Goal: Information Seeking & Learning: Check status

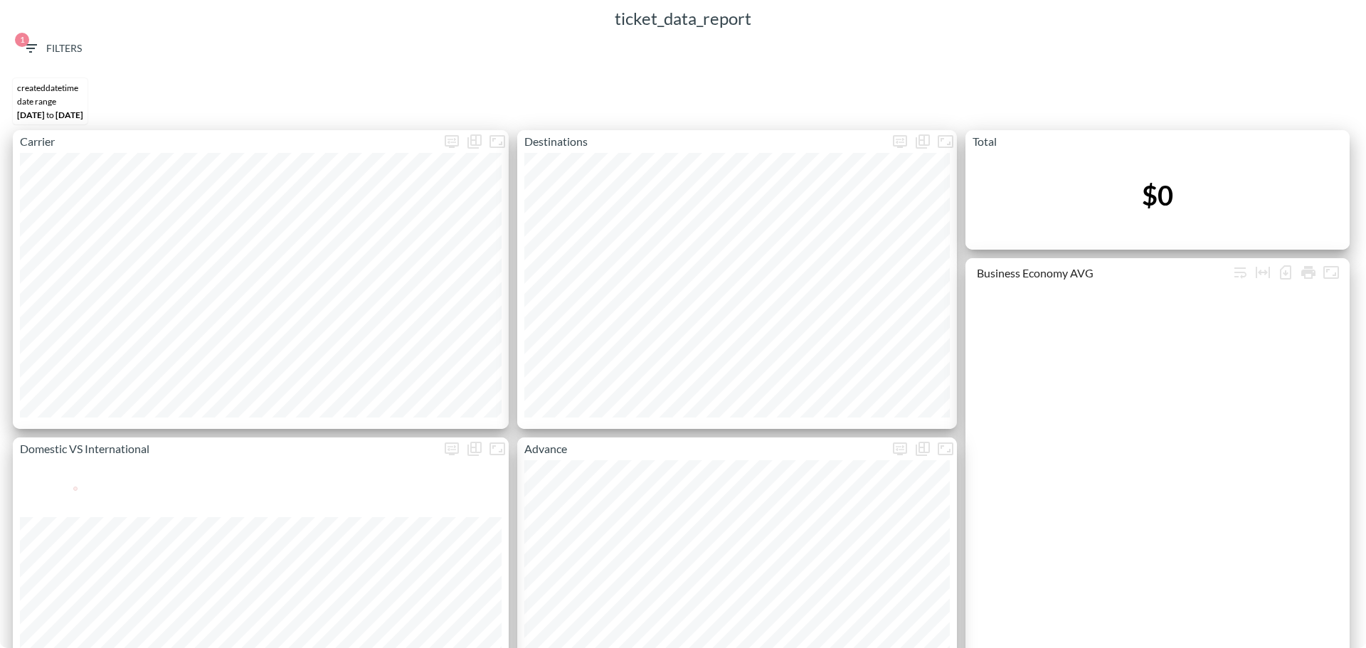
click at [63, 51] on span "1 Filters" at bounding box center [52, 49] width 60 height 18
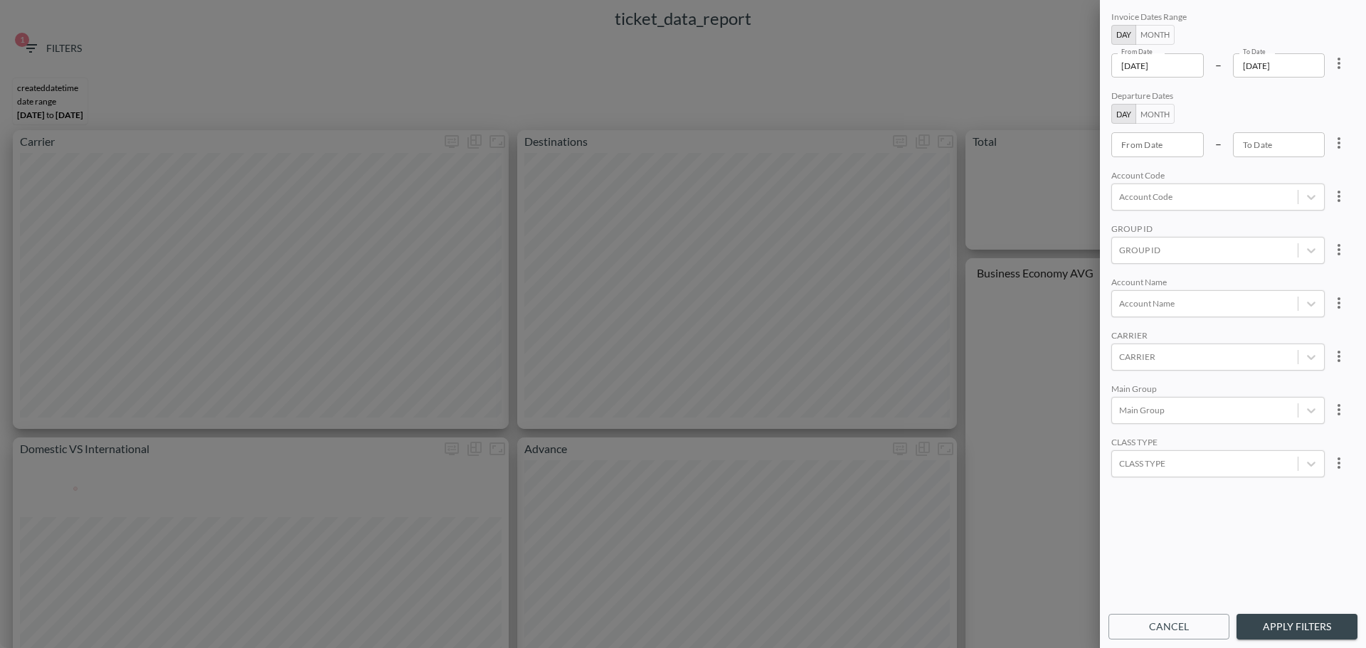
click at [1207, 61] on div "From Date 2025-08-27 From Date – To Date 2025-09-03 To Date" at bounding box center [1217, 65] width 213 height 24
click at [1199, 63] on input "2025-08-27" at bounding box center [1157, 65] width 92 height 24
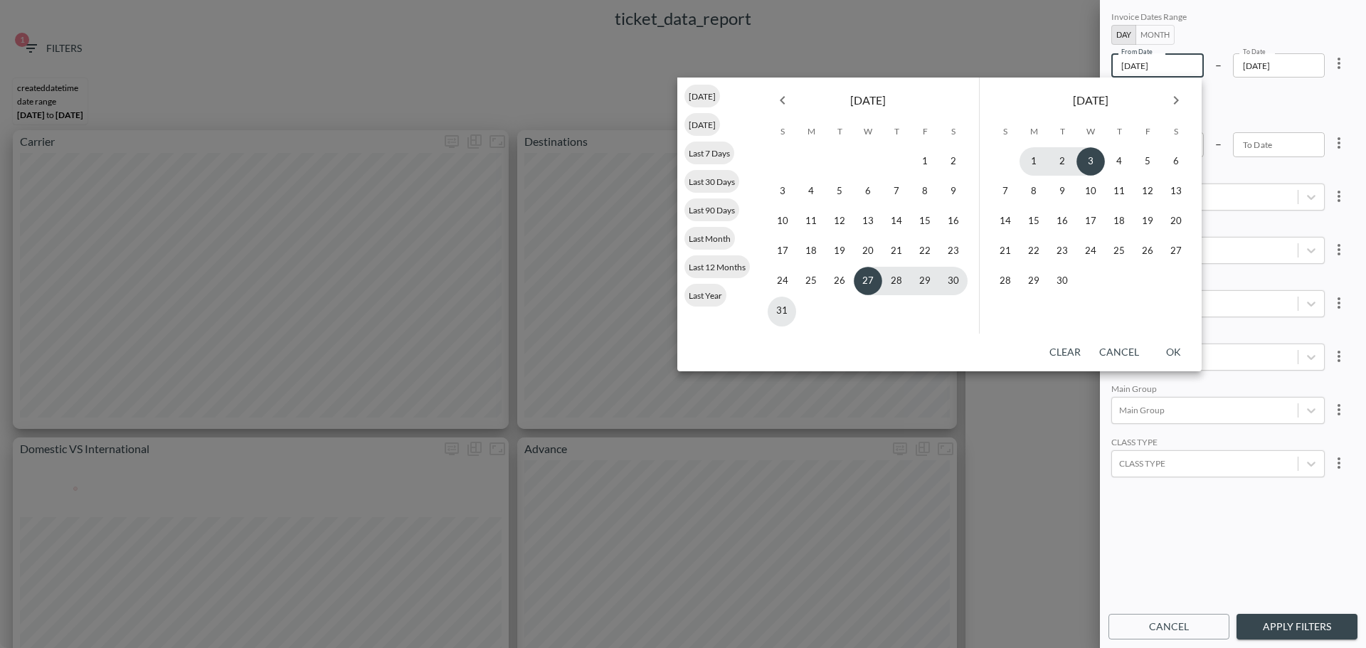
click at [798, 100] on div "[DATE]" at bounding box center [868, 98] width 222 height 40
click at [788, 100] on icon "Previous month" at bounding box center [782, 100] width 17 height 17
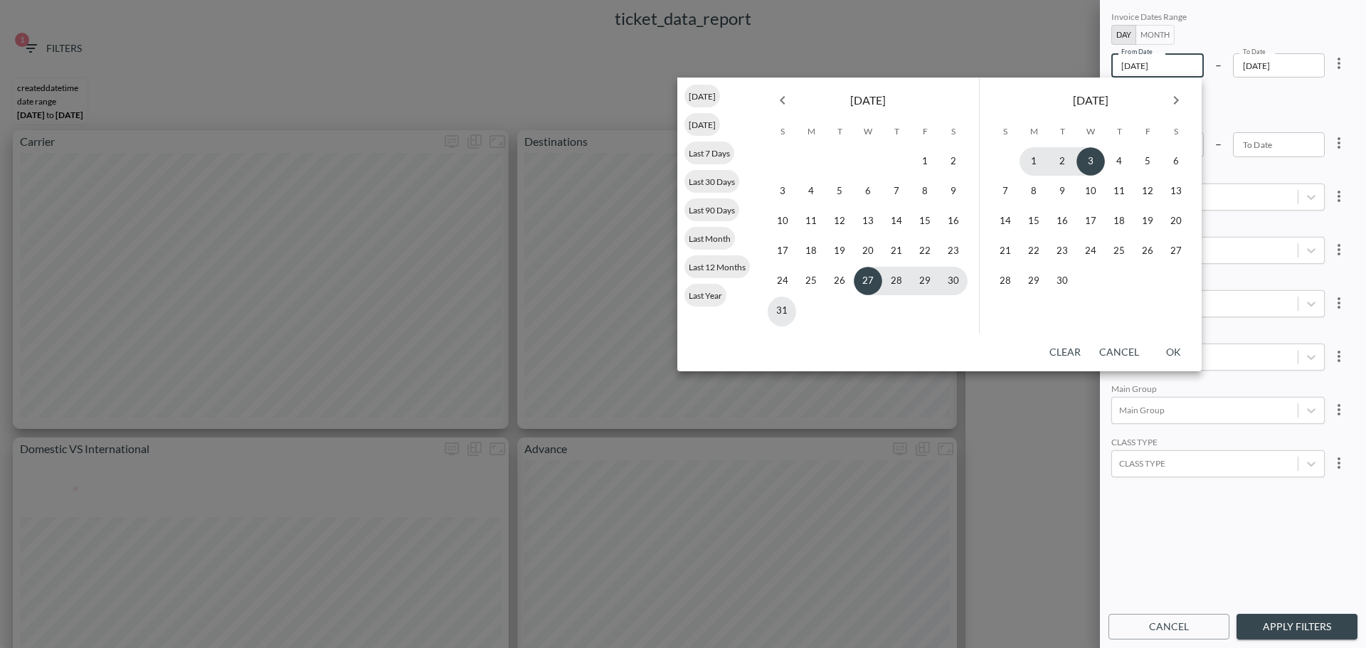
click at [788, 100] on icon "Previous month" at bounding box center [782, 100] width 17 height 17
click at [870, 158] on button "1" at bounding box center [868, 161] width 28 height 28
type input "2025-01-01"
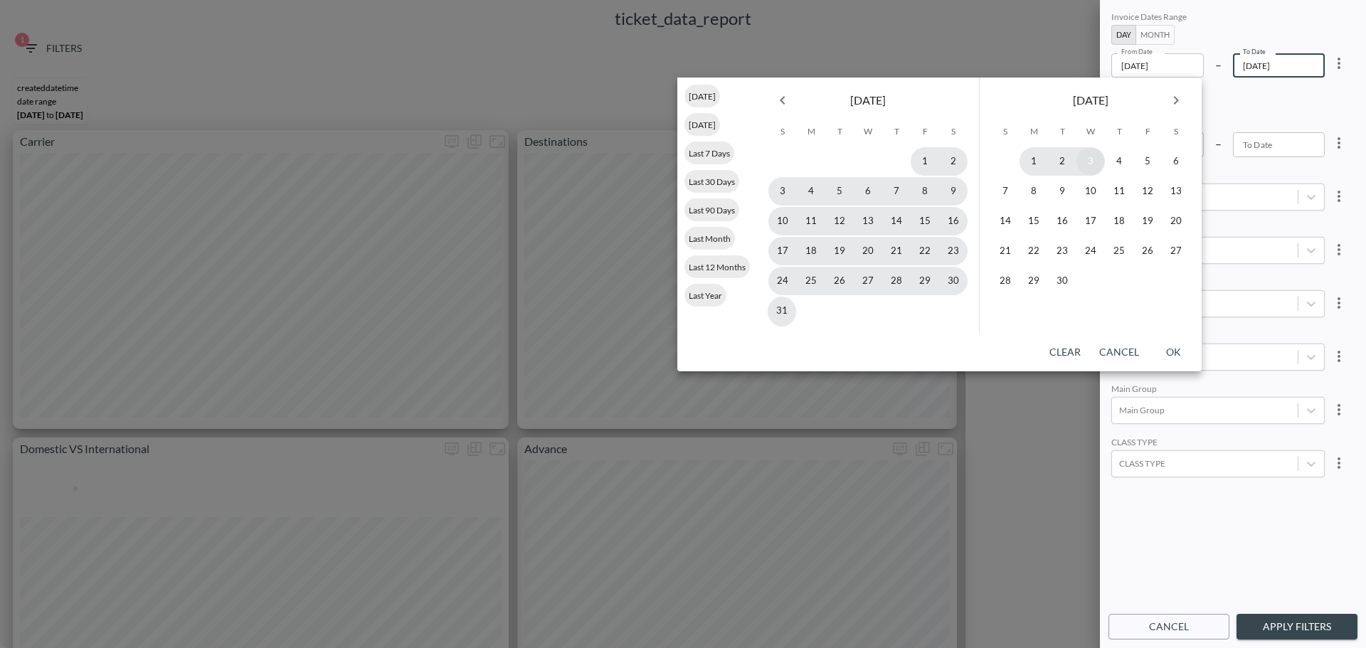
click at [1091, 160] on button "3" at bounding box center [1090, 161] width 28 height 28
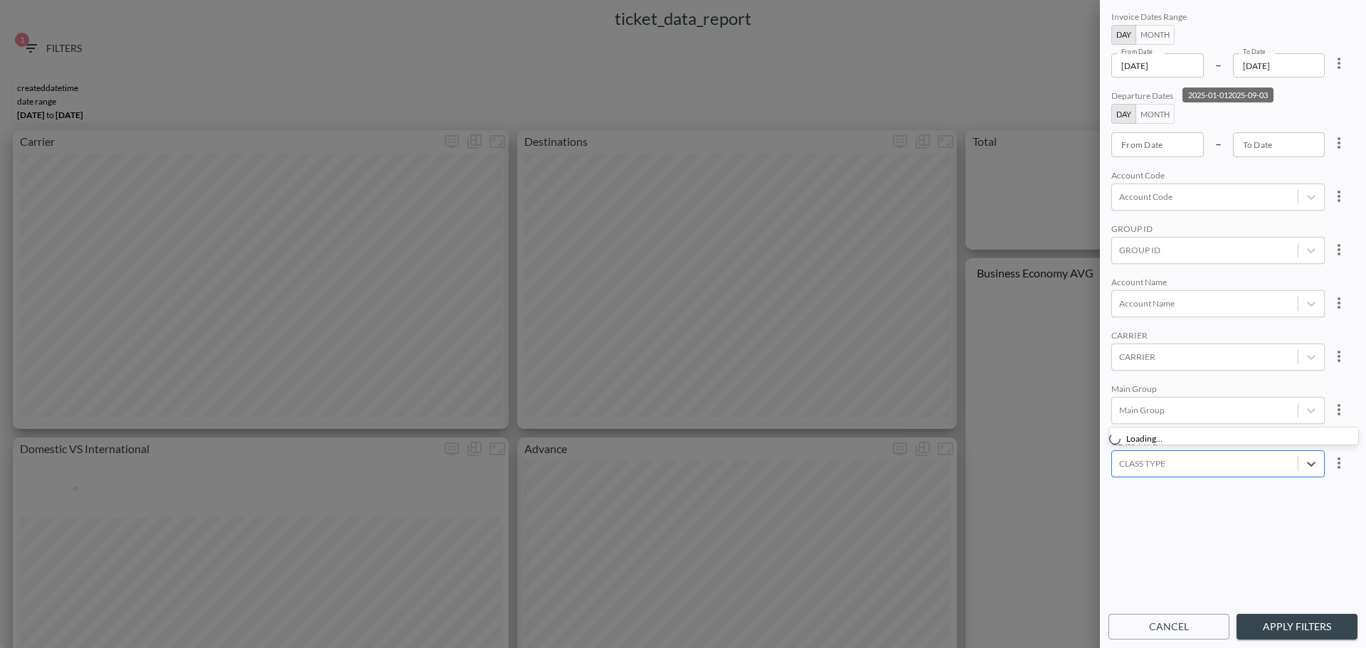
click at [1185, 457] on div "CLASS TYPE" at bounding box center [1205, 463] width 186 height 19
click at [1118, 319] on input "business" at bounding box center [1122, 324] width 30 height 30
click at [1119, 344] on input "Business" at bounding box center [1122, 349] width 30 height 30
click at [1124, 371] on input "Business Select" at bounding box center [1122, 373] width 30 height 30
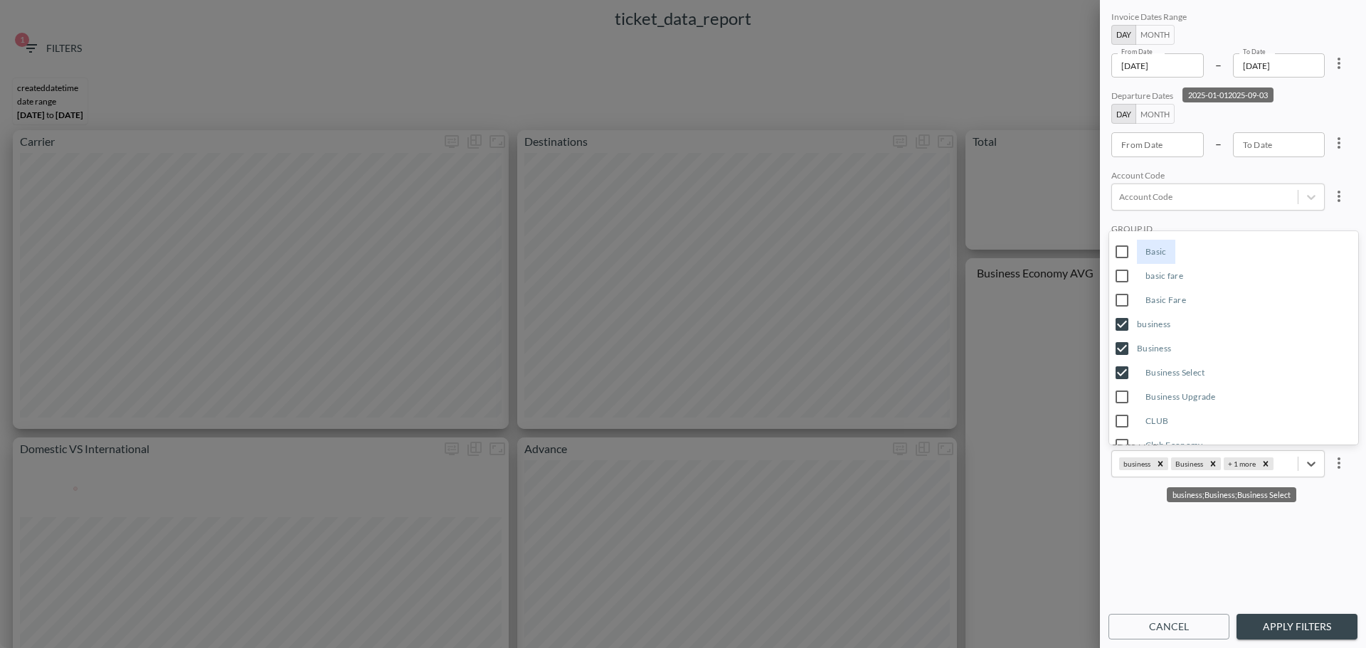
click at [1121, 394] on input "Business Upgrade" at bounding box center [1122, 397] width 30 height 30
click at [1303, 634] on button "Apply Filters" at bounding box center [1296, 627] width 121 height 26
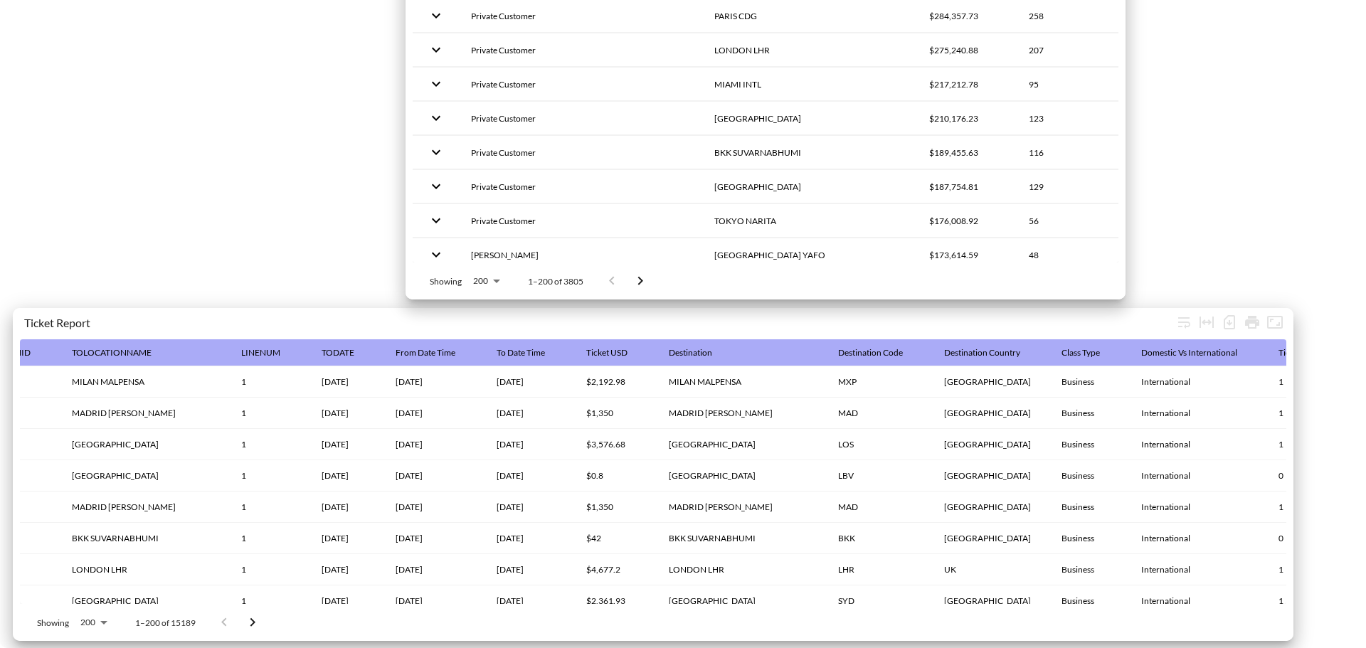
scroll to position [0, 1919]
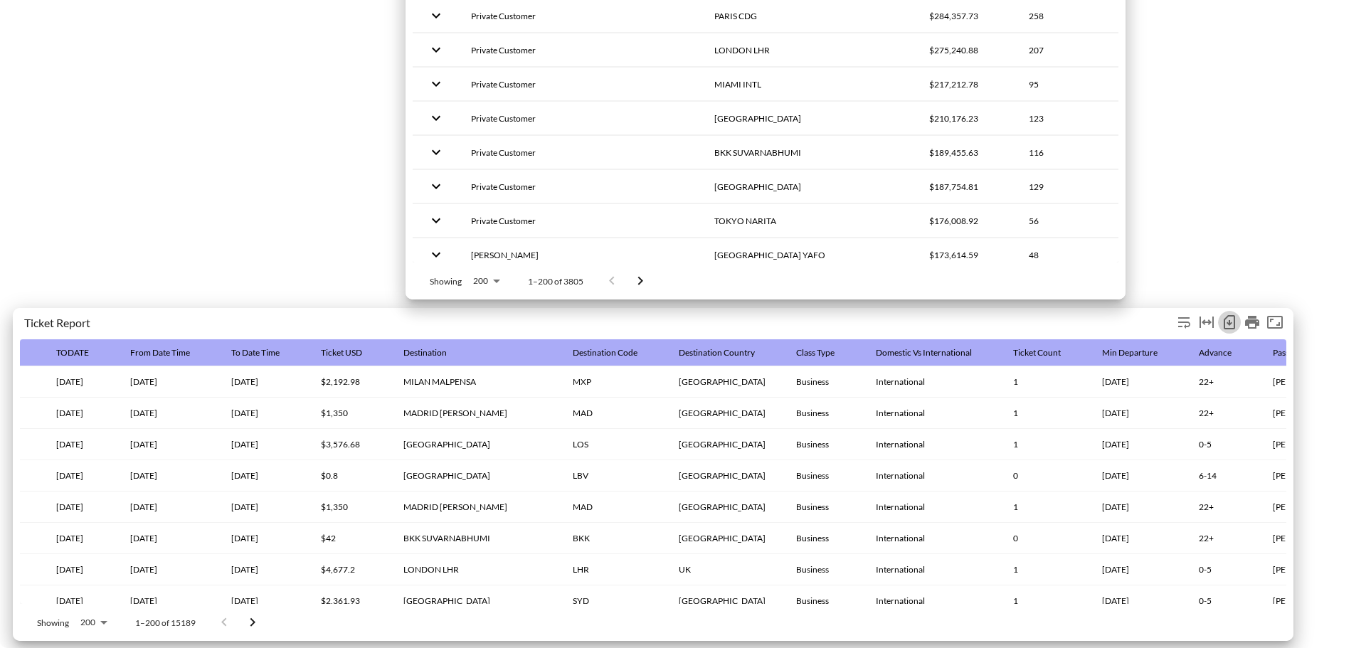
click at [1226, 315] on icon "Number of rows selected for download: 15189" at bounding box center [1229, 322] width 11 height 14
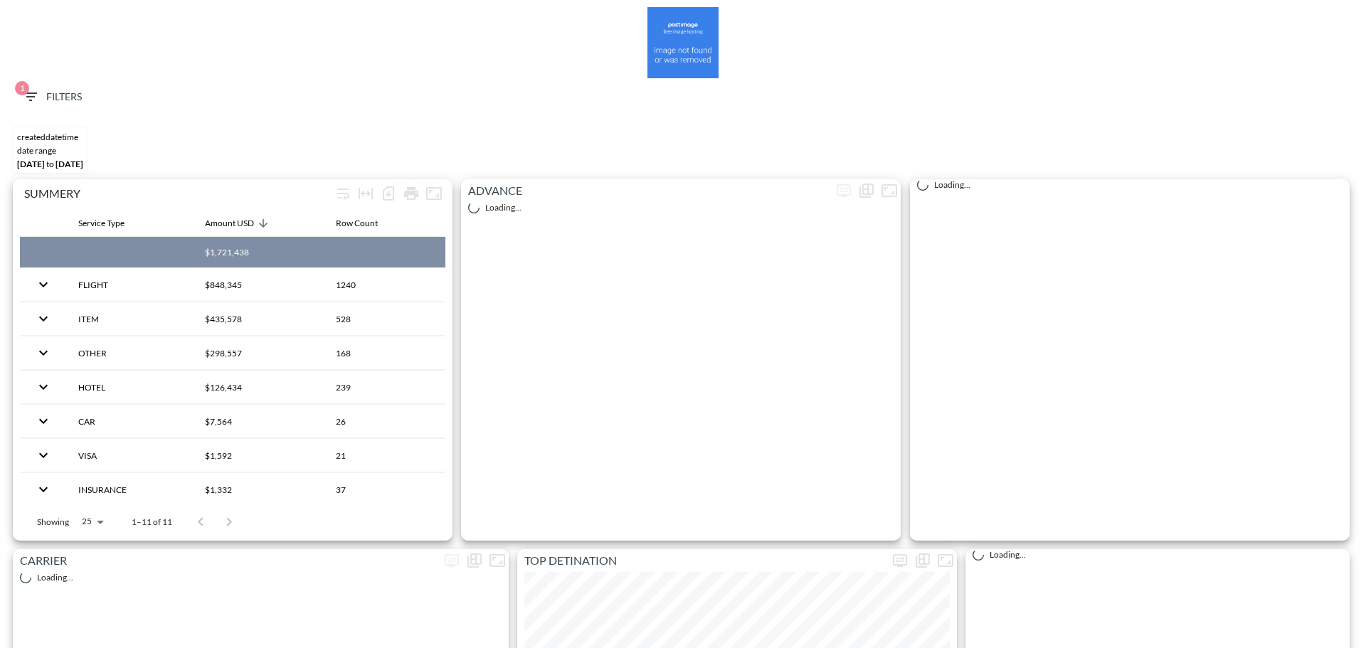
click at [43, 101] on span "1 Filters" at bounding box center [52, 97] width 60 height 18
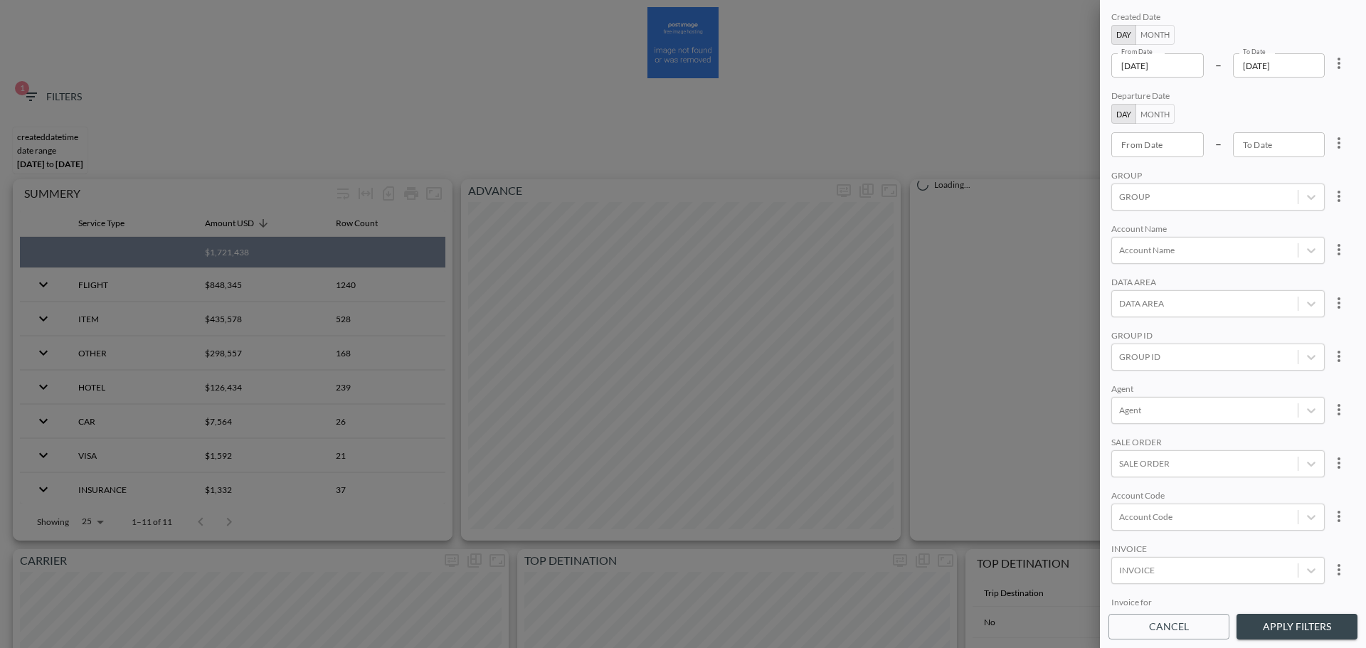
click at [1187, 72] on input "[DATE]" at bounding box center [1157, 65] width 92 height 24
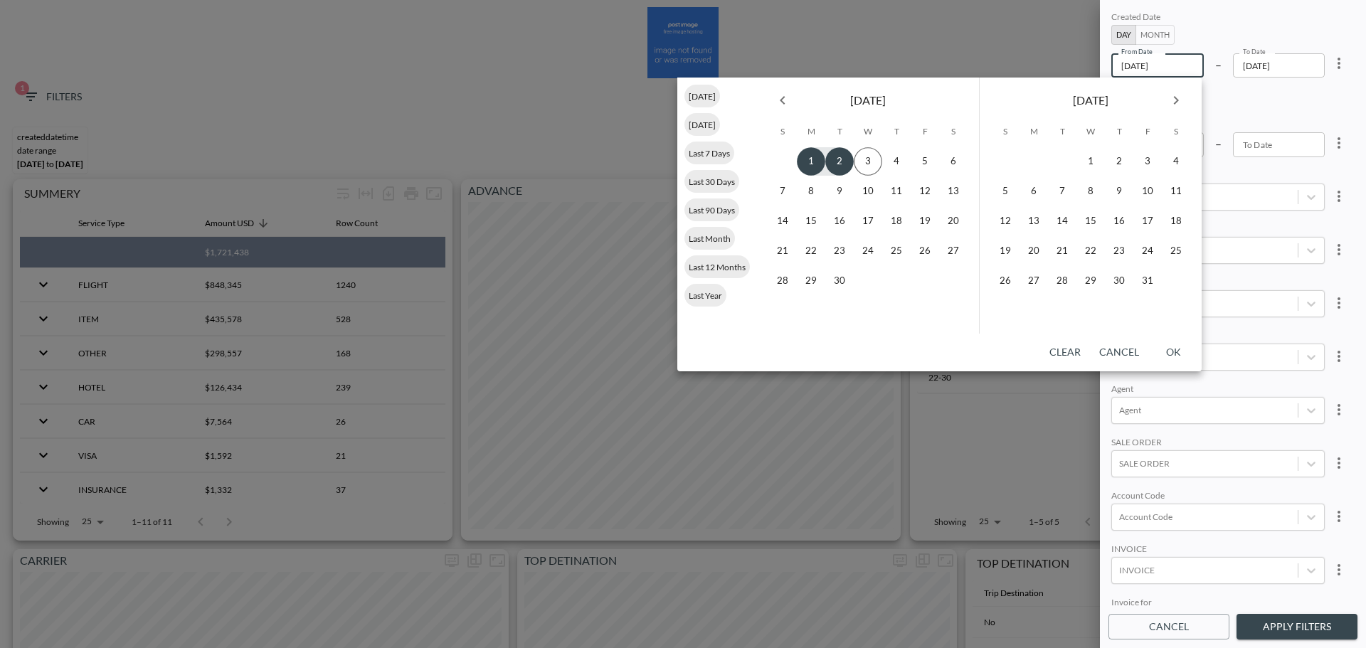
click at [787, 91] on button "Previous month" at bounding box center [782, 100] width 28 height 28
click at [921, 159] on button "1" at bounding box center [925, 161] width 28 height 28
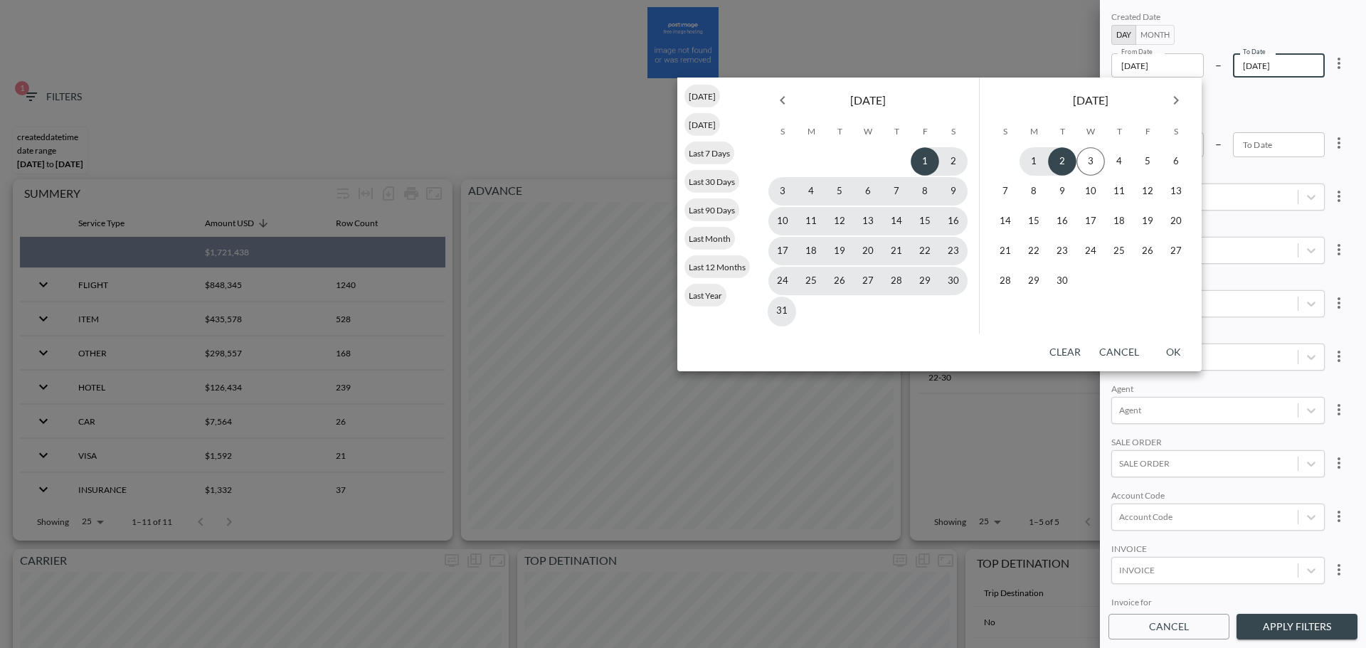
click at [778, 105] on icon "Previous month" at bounding box center [782, 100] width 17 height 17
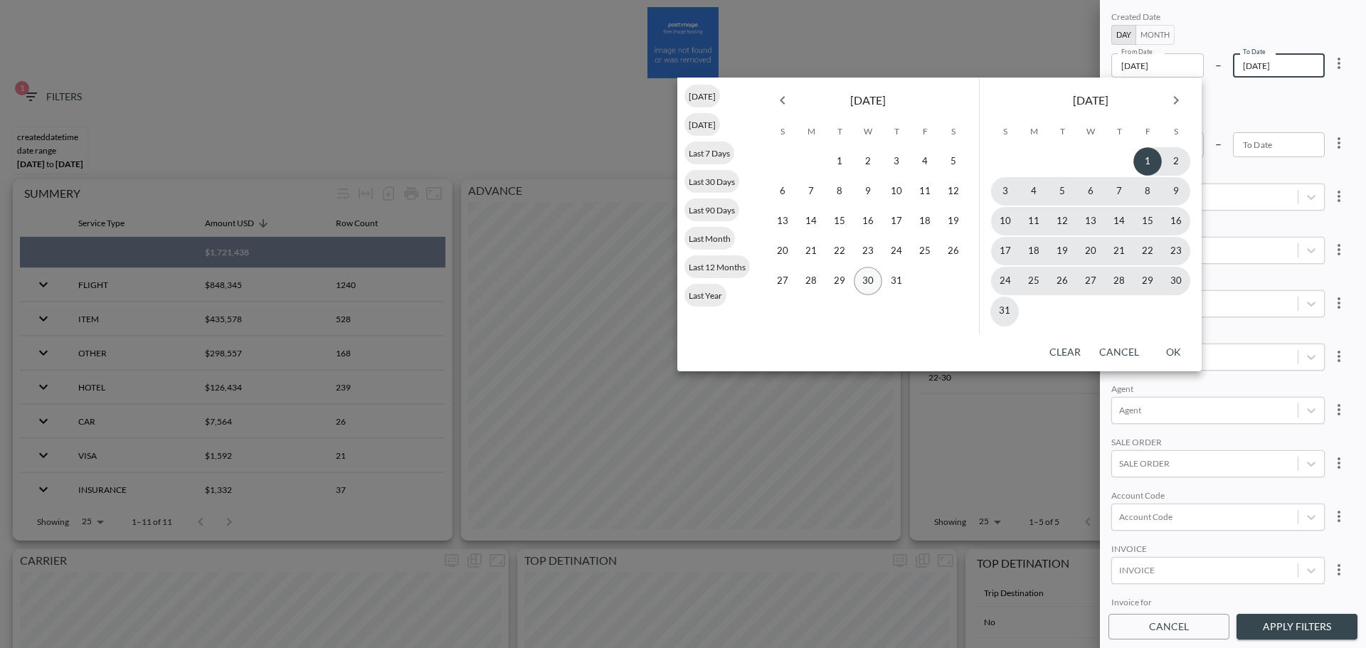
click at [867, 281] on button "30" at bounding box center [868, 281] width 28 height 28
type input "[DATE]"
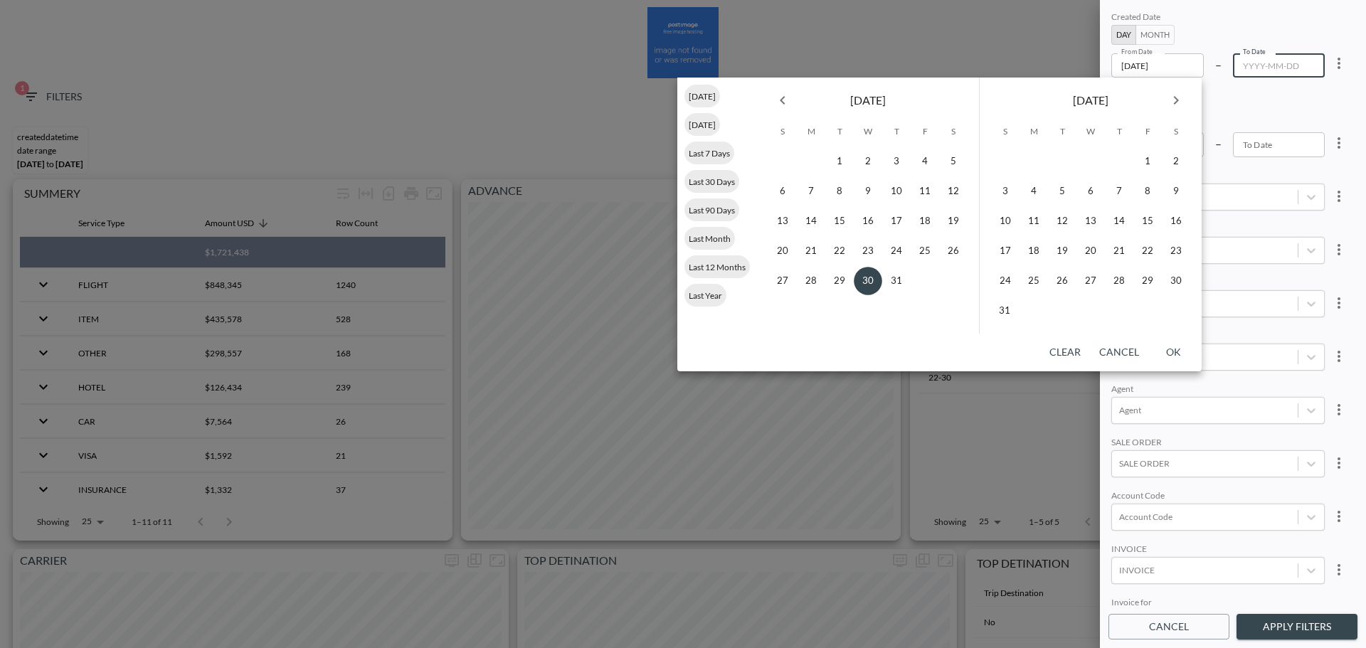
click at [1172, 107] on icon "Next month" at bounding box center [1175, 100] width 17 height 17
click at [1102, 162] on button "3" at bounding box center [1090, 161] width 28 height 28
type input "[DATE]"
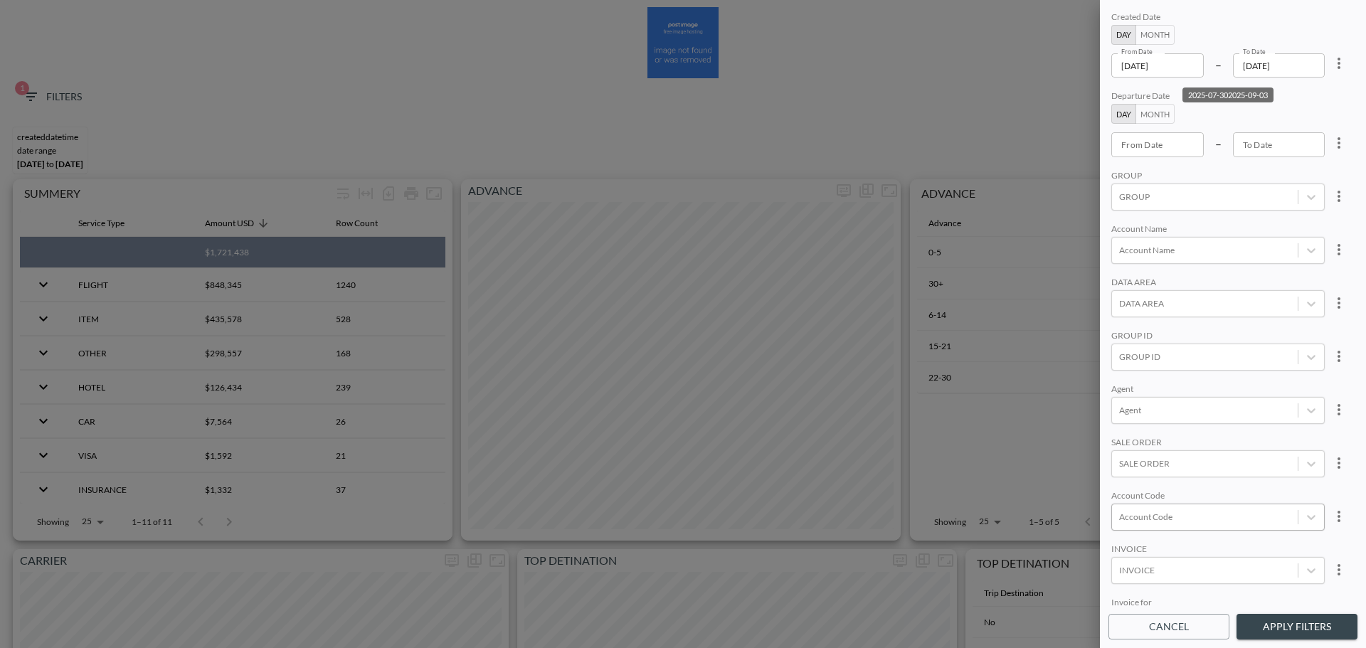
click at [1182, 515] on div at bounding box center [1204, 517] width 171 height 14
type input "ק"
click at [1121, 473] on input "ECII" at bounding box center [1122, 470] width 30 height 30
click at [1171, 519] on input "ECII" at bounding box center [1166, 517] width 18 height 11
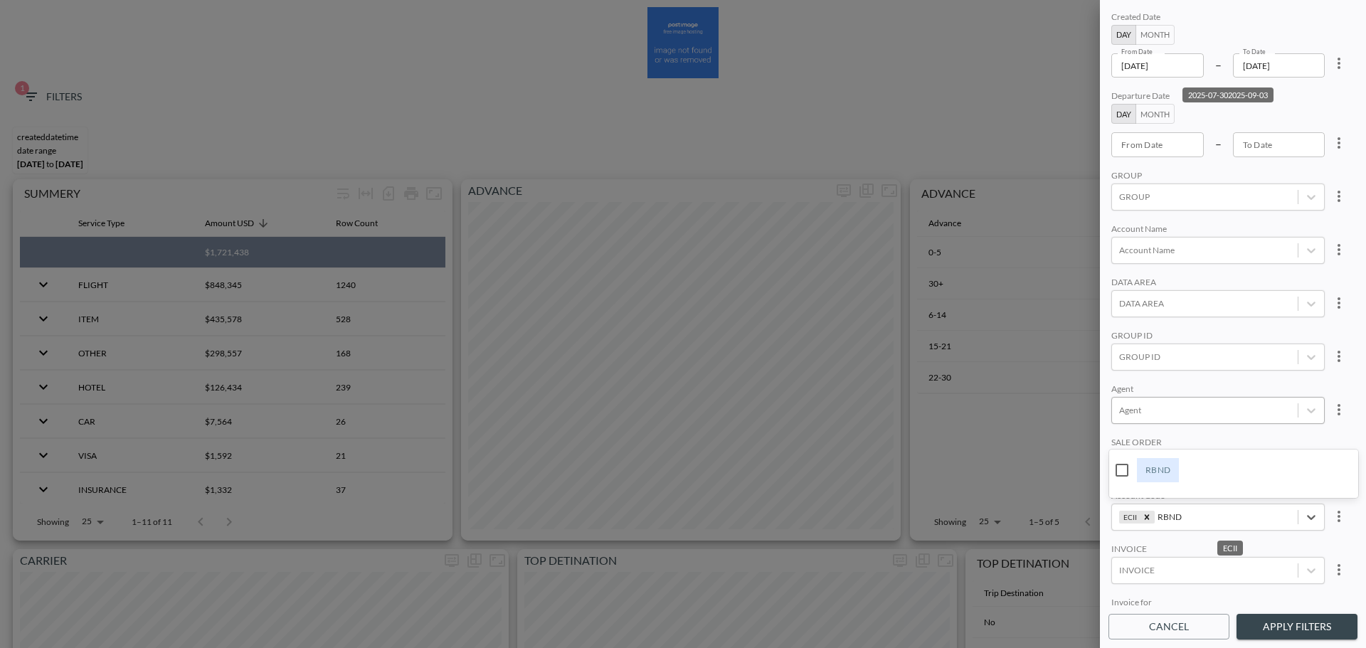
click at [1129, 479] on input "RBND" at bounding box center [1122, 470] width 30 height 30
type input "RBND"
click at [1237, 430] on div "Created Date Day Month From Date [DATE] From Date – To Date [DATE] To Date Depa…" at bounding box center [1232, 308] width 249 height 598
click at [1275, 629] on button "Apply Filters" at bounding box center [1296, 627] width 121 height 26
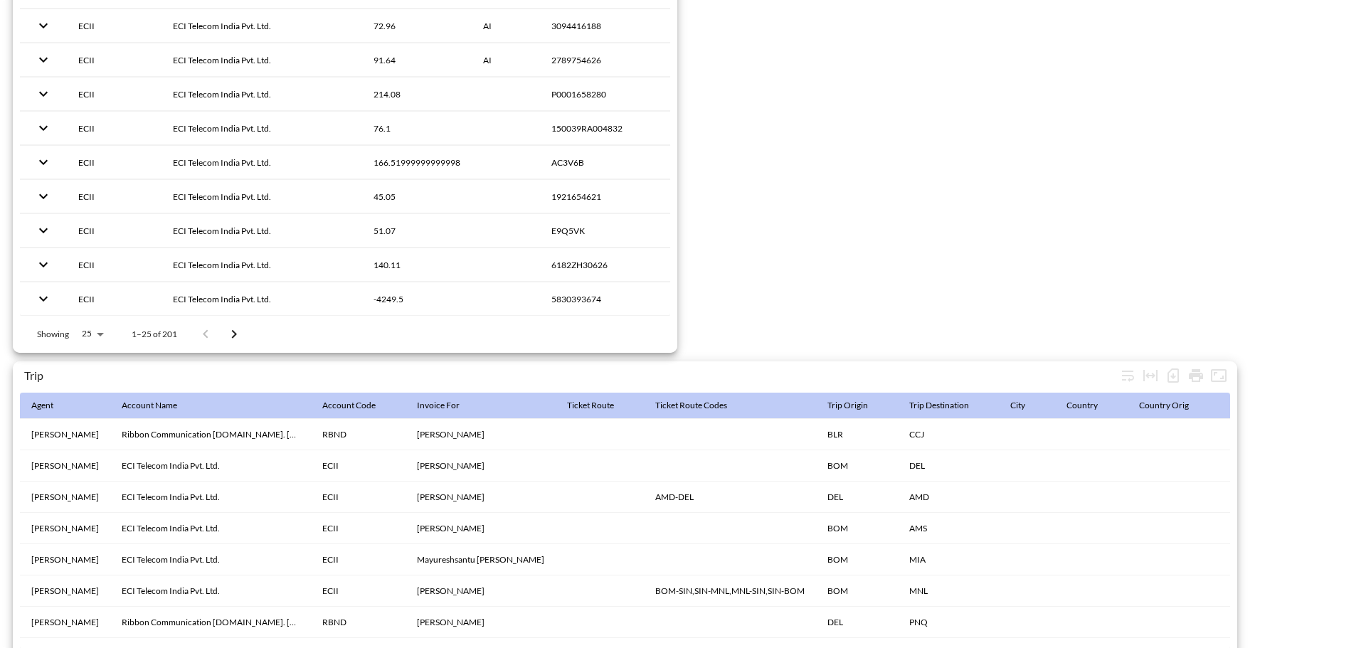
scroll to position [2237, 0]
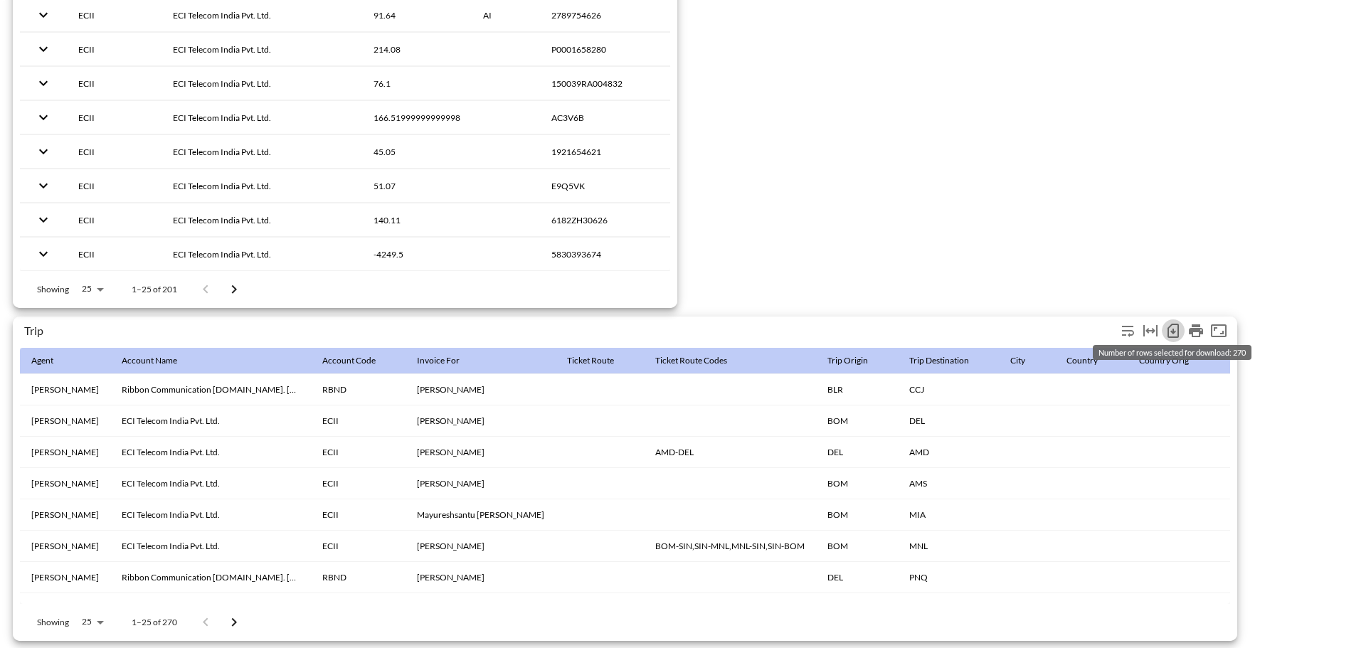
click at [1169, 324] on icon "Number of rows selected for download: 270" at bounding box center [1172, 331] width 11 height 14
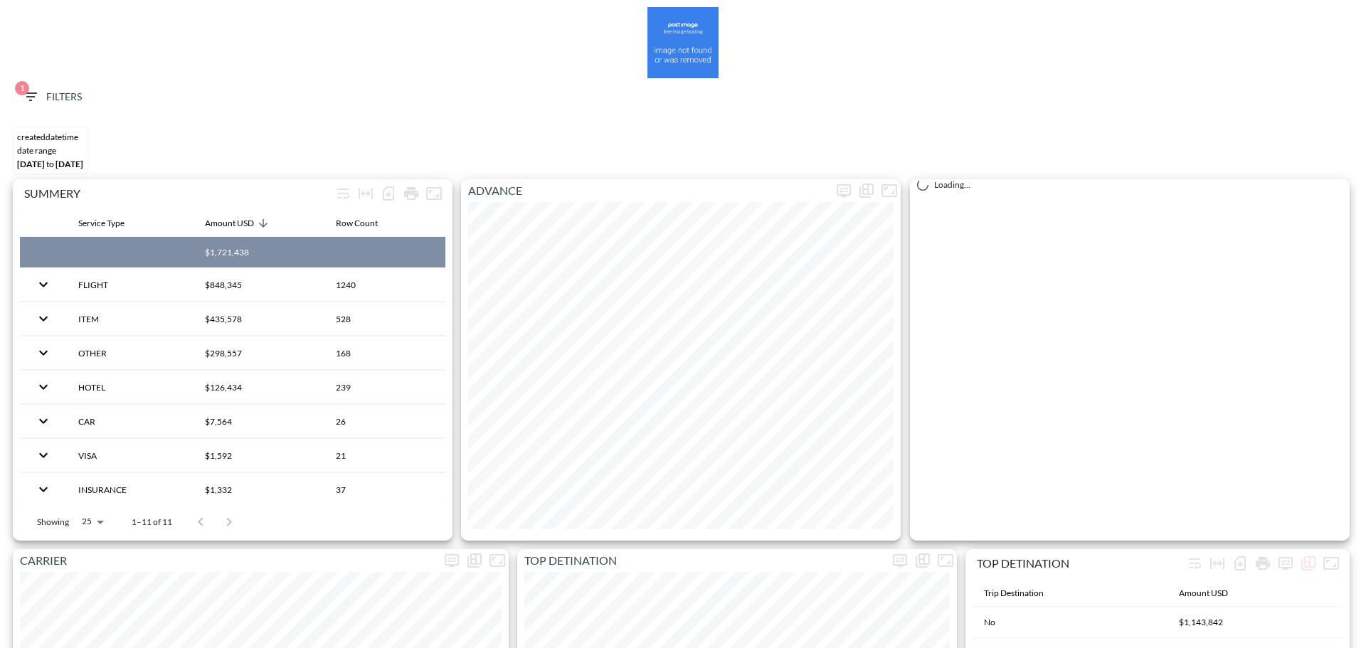
click at [69, 102] on span "1 Filters" at bounding box center [52, 97] width 60 height 18
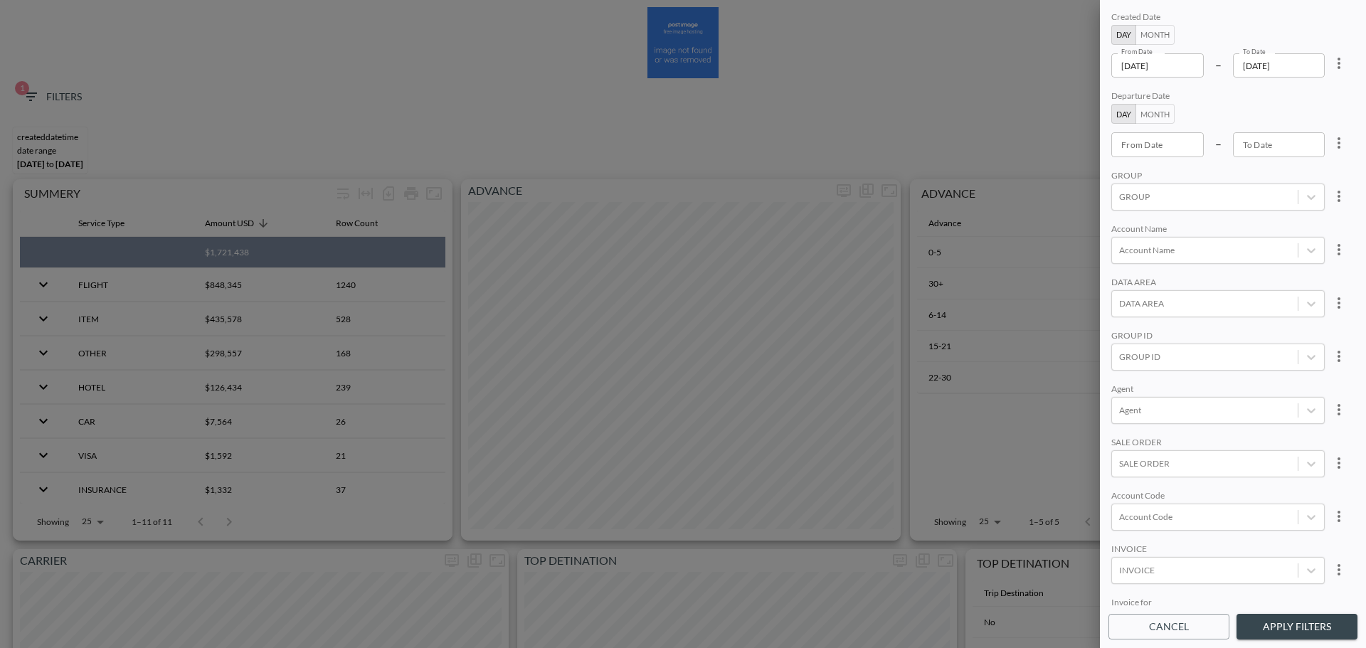
click at [1347, 60] on button "more" at bounding box center [1339, 63] width 28 height 28
click at [1300, 94] on li "Clear" at bounding box center [1286, 96] width 128 height 26
click at [1172, 580] on div "INVOICE" at bounding box center [1217, 570] width 213 height 27
paste input "INVC00032226"
type input "INVC00032226"
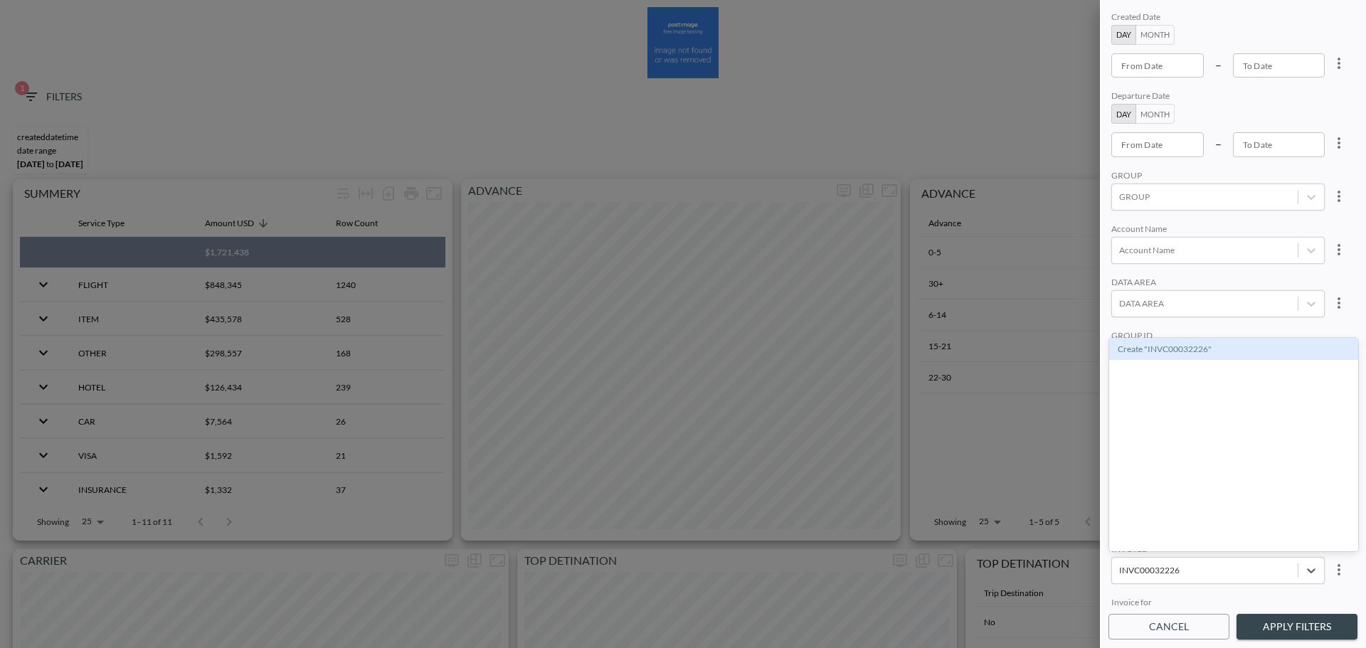
click at [1169, 347] on div "Create "INVC00032226"" at bounding box center [1233, 349] width 249 height 22
click at [1273, 620] on button "Apply Filters" at bounding box center [1296, 627] width 121 height 26
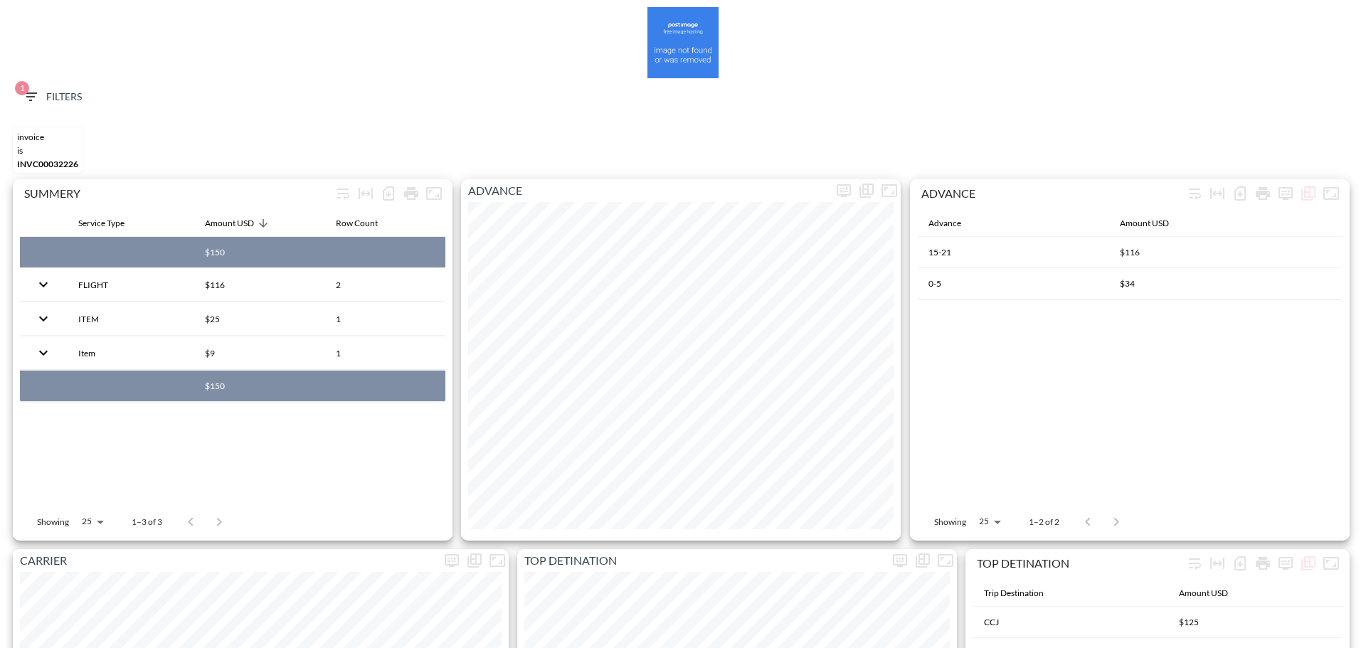
click at [53, 90] on button "1 Filters" at bounding box center [51, 97] width 71 height 26
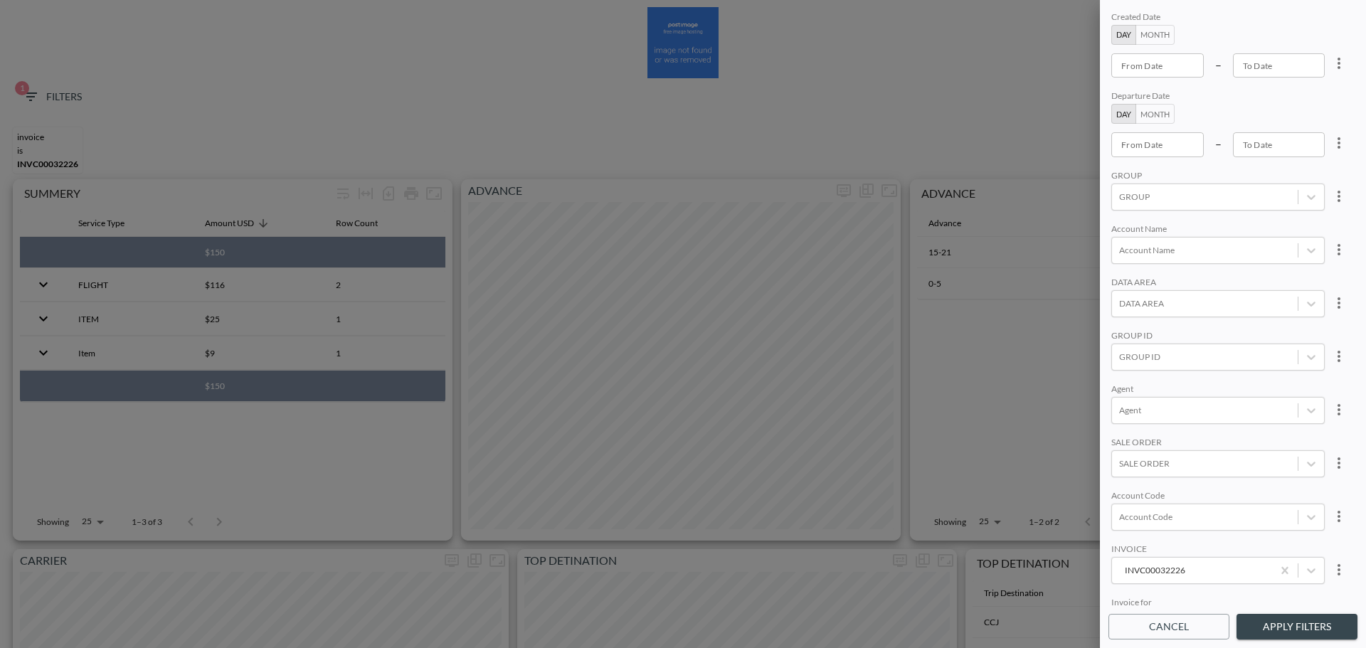
click at [53, 97] on div at bounding box center [683, 324] width 1366 height 648
type input "YYYY-MM-DD"
click at [1172, 80] on input "YYYY-MM-DD" at bounding box center [1157, 73] width 92 height 24
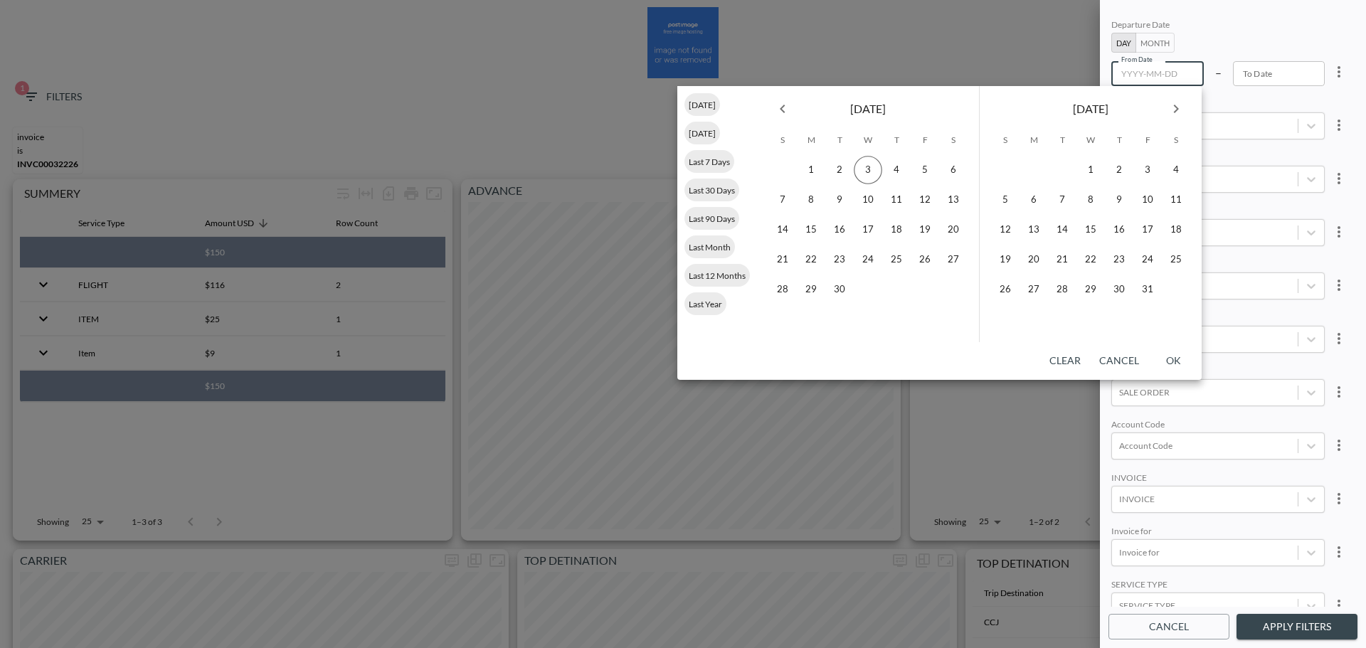
click at [790, 113] on icon "Previous month" at bounding box center [782, 108] width 17 height 17
click at [930, 287] on button "29" at bounding box center [925, 289] width 28 height 28
type input "2025-08-29"
type input "YYYY-MM-DD"
click at [1091, 173] on button "3" at bounding box center [1090, 170] width 28 height 28
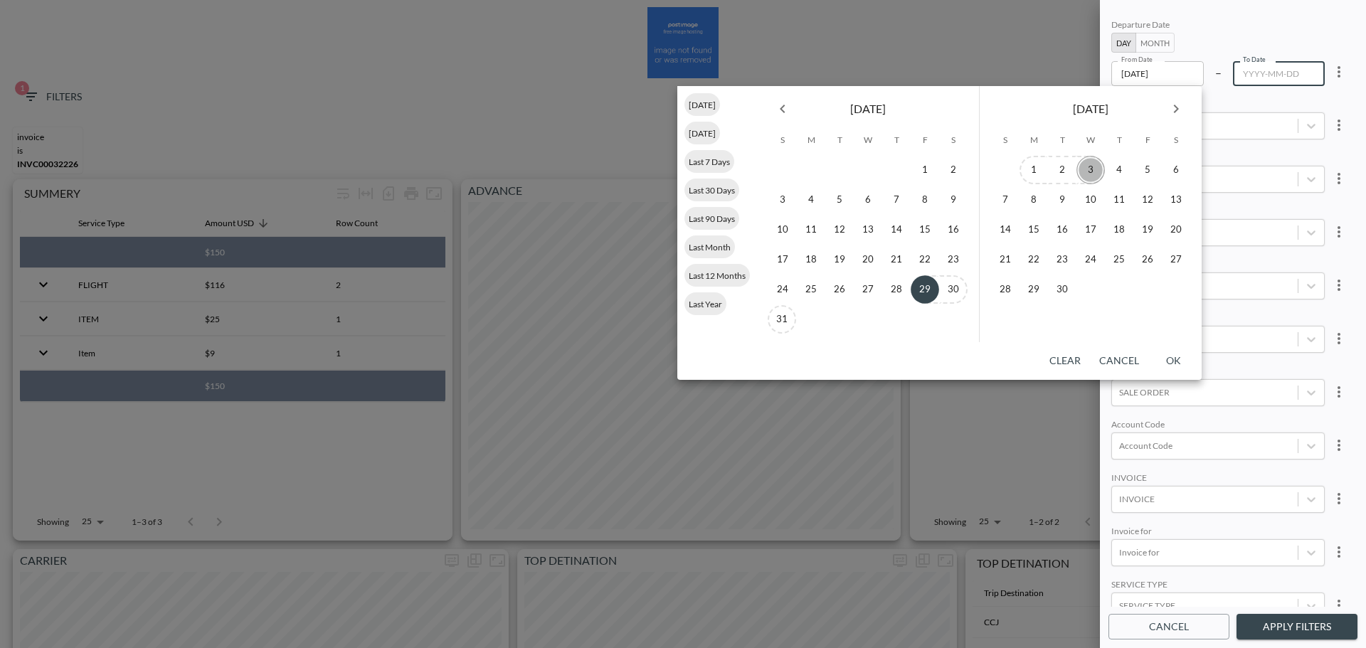
type input "[DATE]"
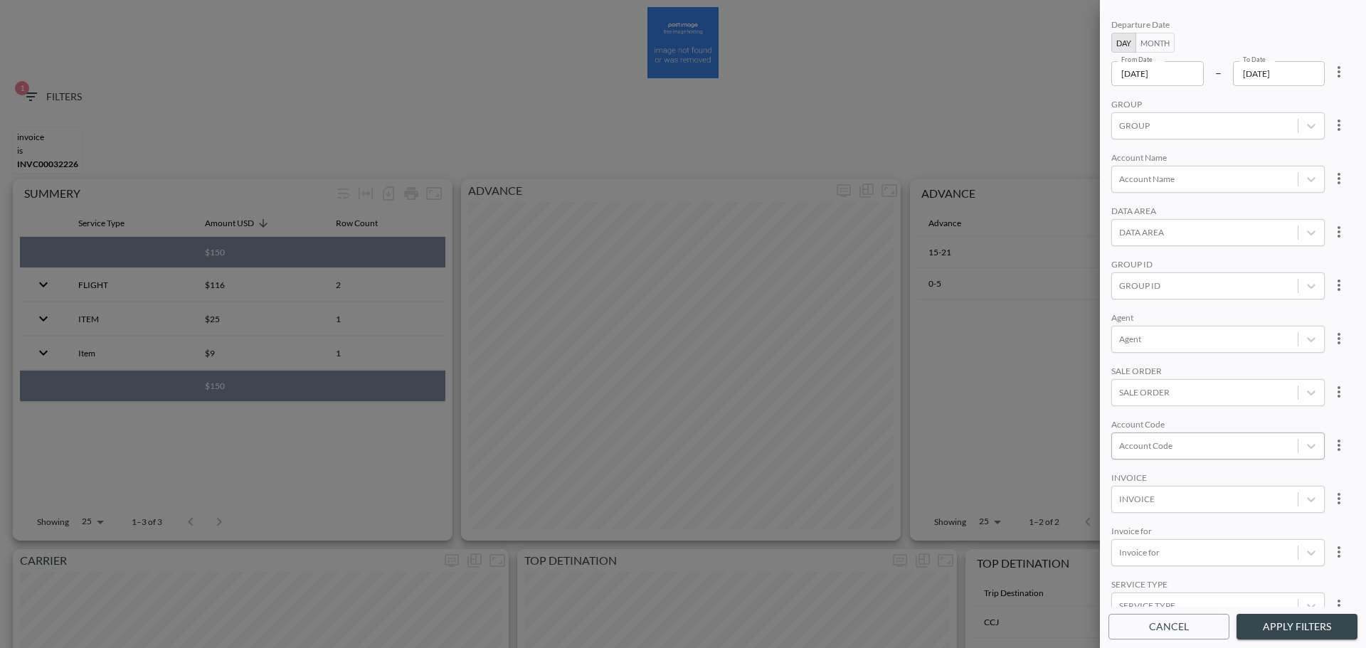
scroll to position [142, 0]
click at [1198, 385] on div "Account Code" at bounding box center [1217, 374] width 213 height 27
click at [1119, 320] on input "ECII" at bounding box center [1122, 328] width 30 height 30
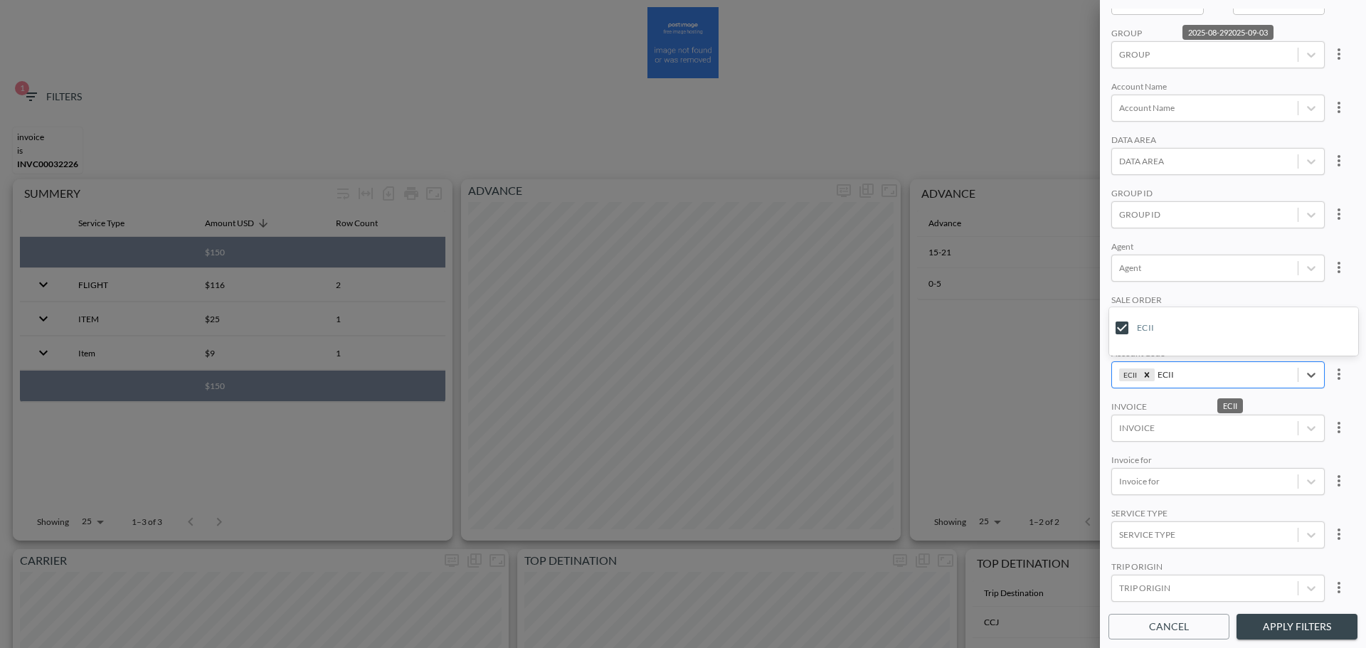
click at [1166, 374] on input "ECII" at bounding box center [1166, 374] width 18 height 11
click at [1128, 324] on input "RBND" at bounding box center [1122, 328] width 30 height 30
type input "RBND"
click at [1217, 403] on div "INVOICE" at bounding box center [1217, 408] width 213 height 14
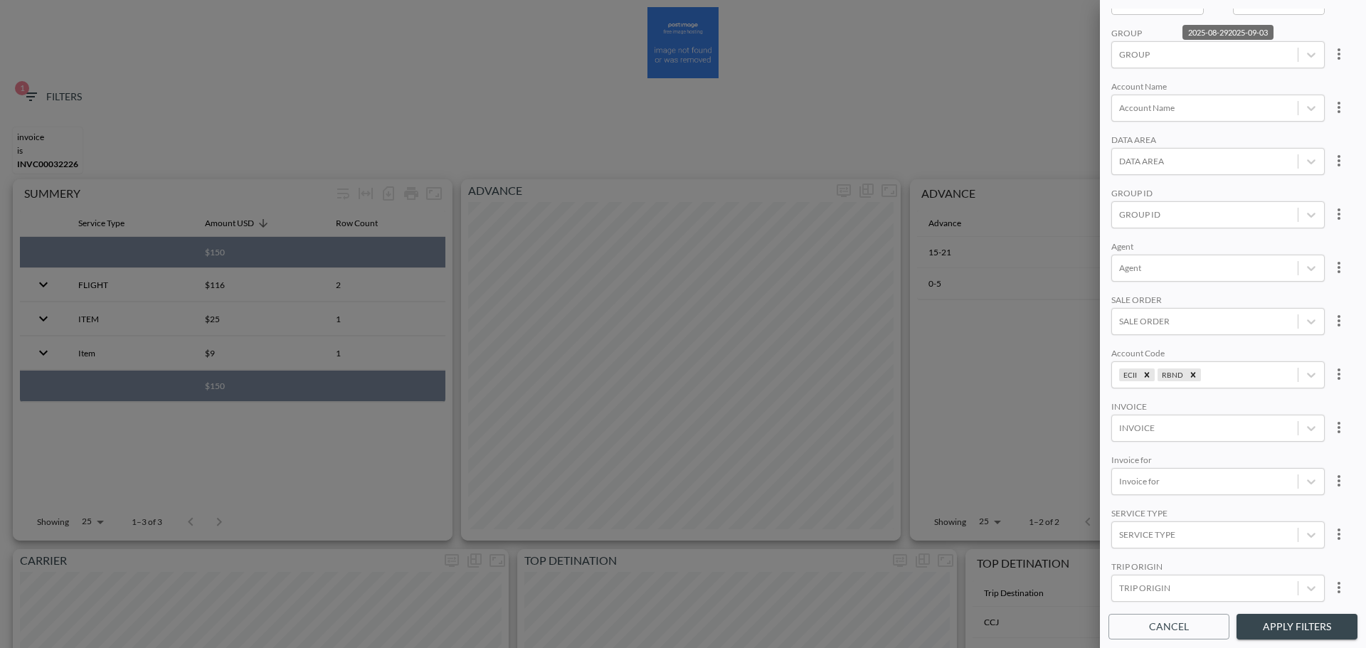
click at [1291, 638] on button "Apply Filters" at bounding box center [1296, 627] width 121 height 26
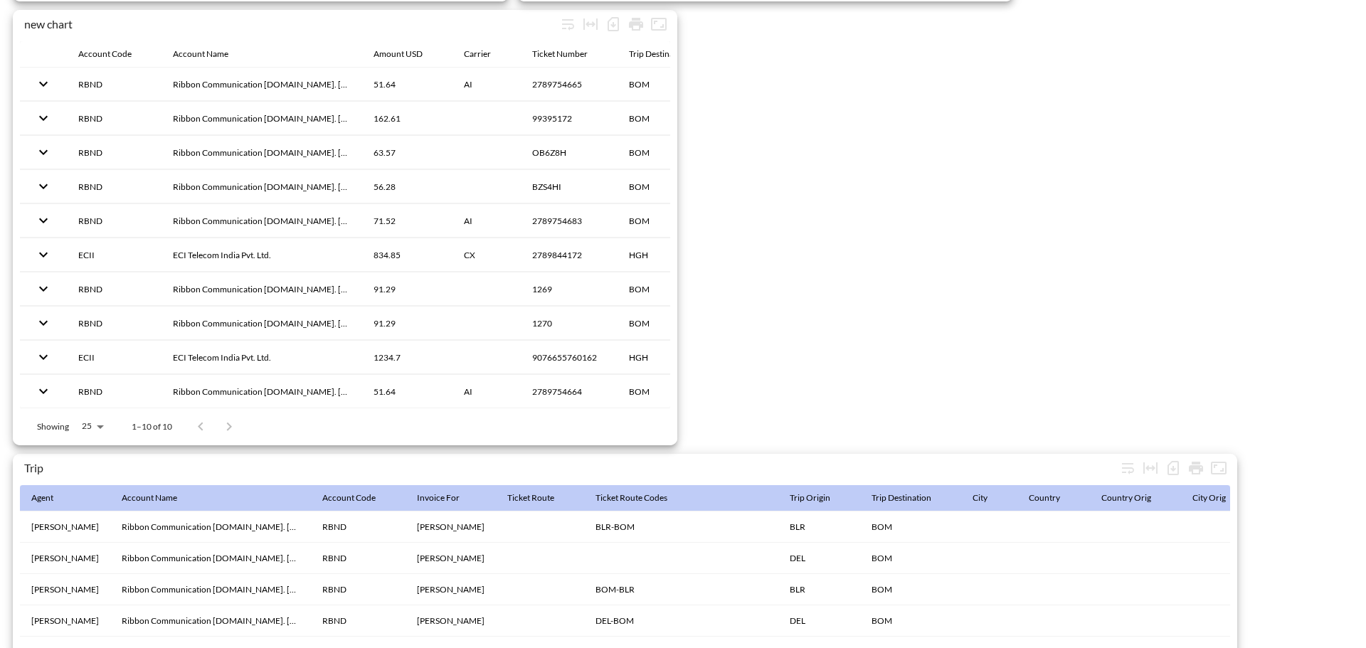
scroll to position [2237, 0]
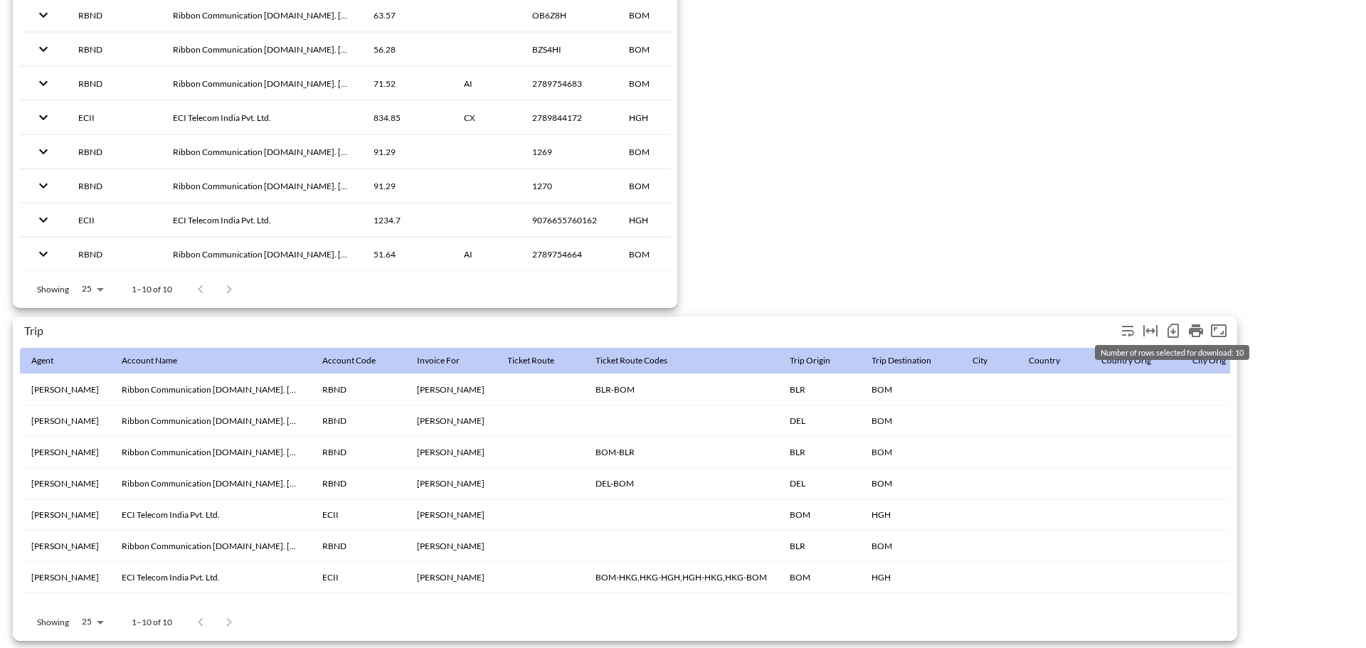
click at [1170, 324] on icon "Number of rows selected for download: 10" at bounding box center [1173, 330] width 17 height 17
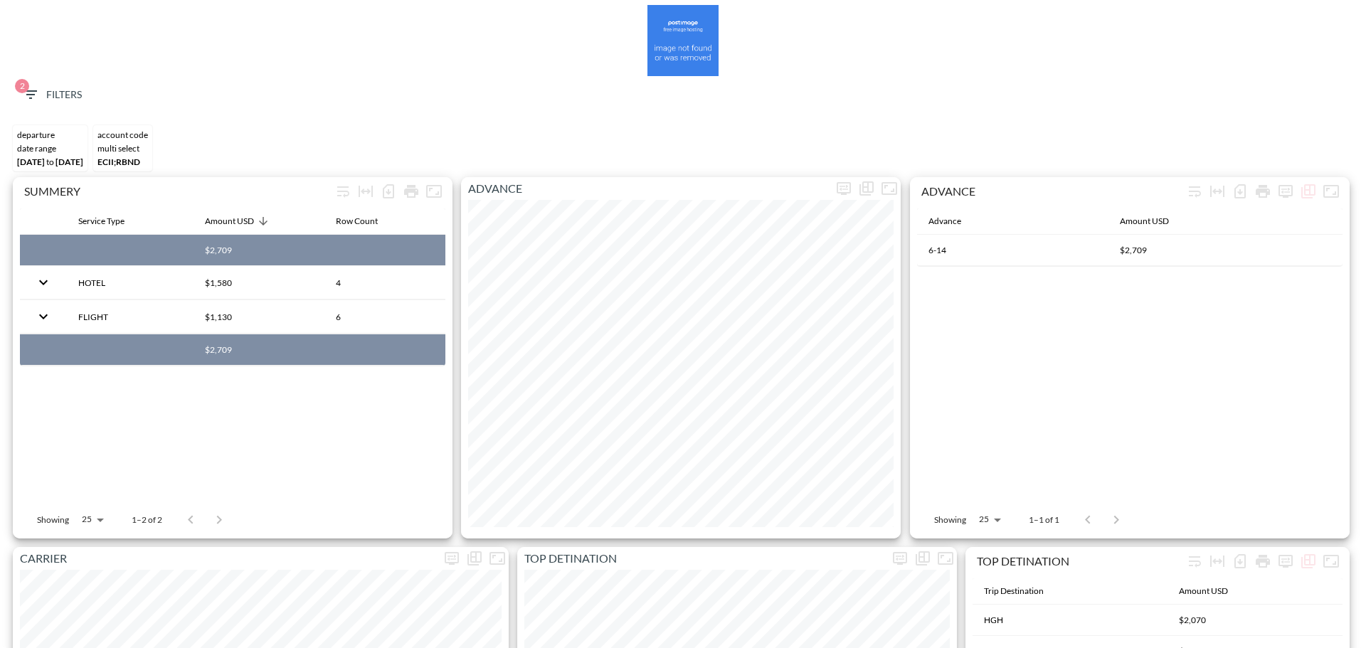
scroll to position [0, 0]
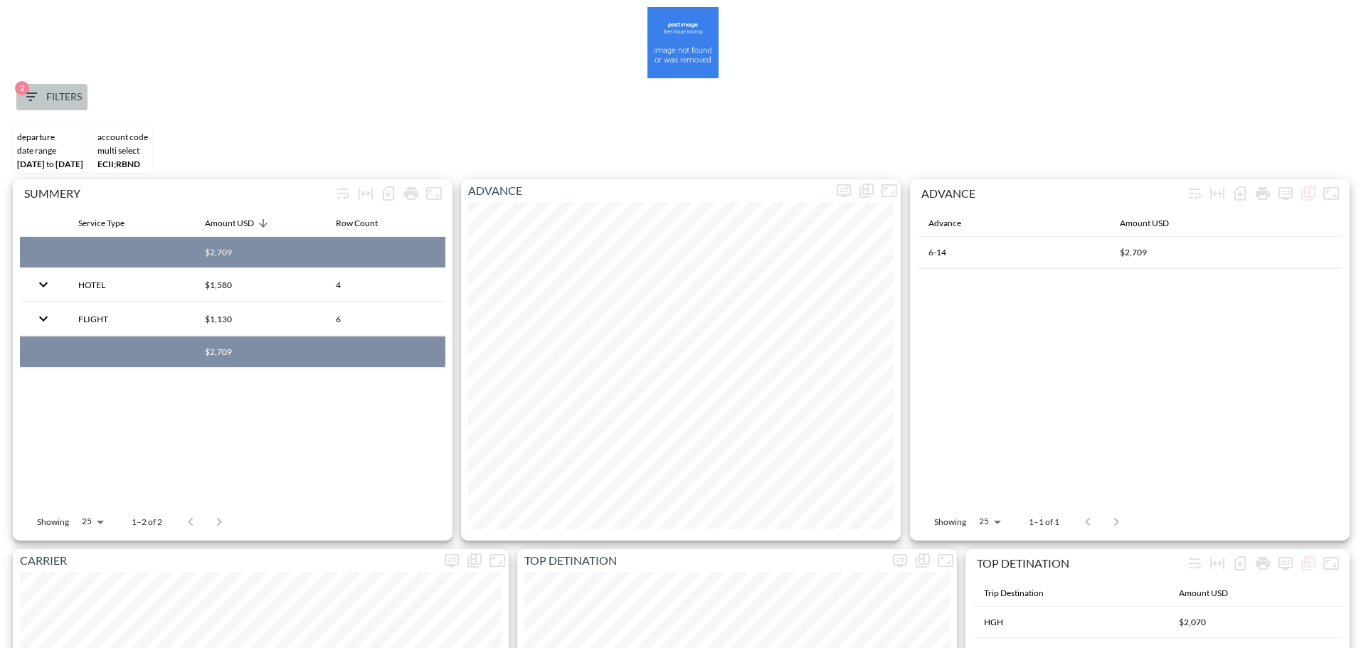
click at [58, 99] on span "2 Filters" at bounding box center [52, 97] width 60 height 18
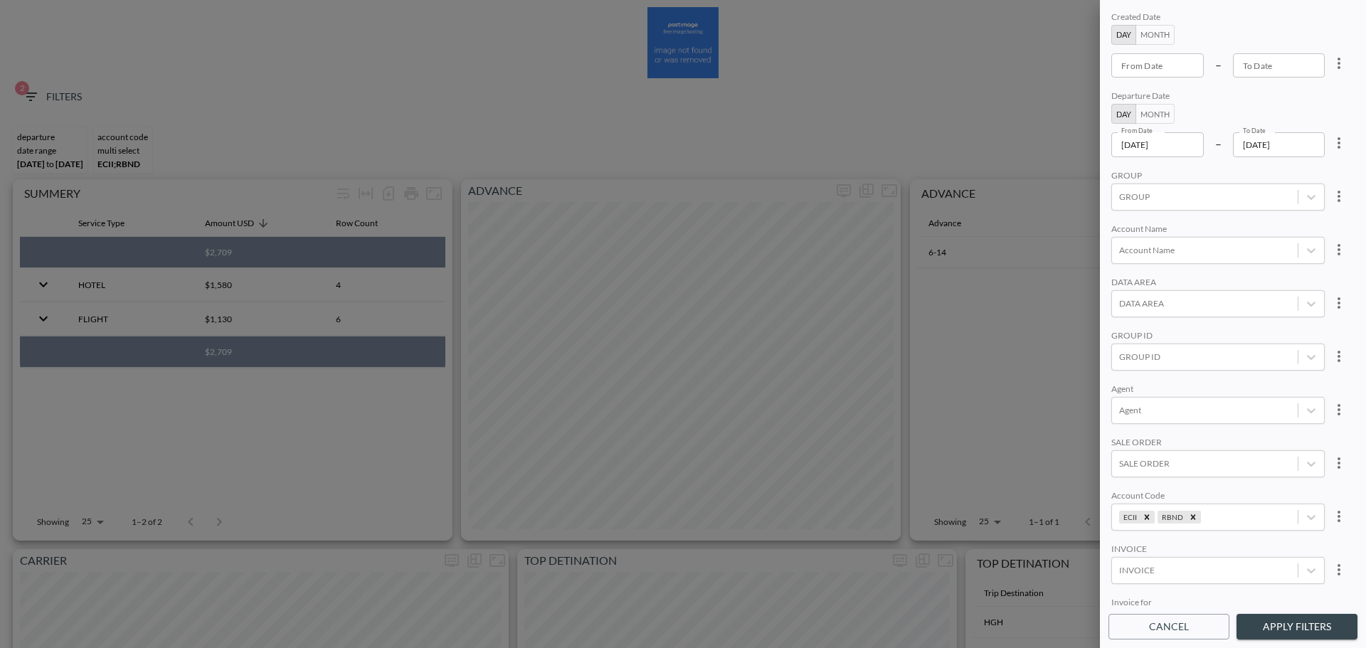
click at [1334, 143] on icon "more" at bounding box center [1338, 142] width 17 height 17
click at [1270, 178] on span "Clear" at bounding box center [1268, 175] width 35 height 17
click at [1332, 506] on button "more" at bounding box center [1339, 516] width 28 height 28
click at [1280, 543] on span "Clear" at bounding box center [1268, 549] width 35 height 17
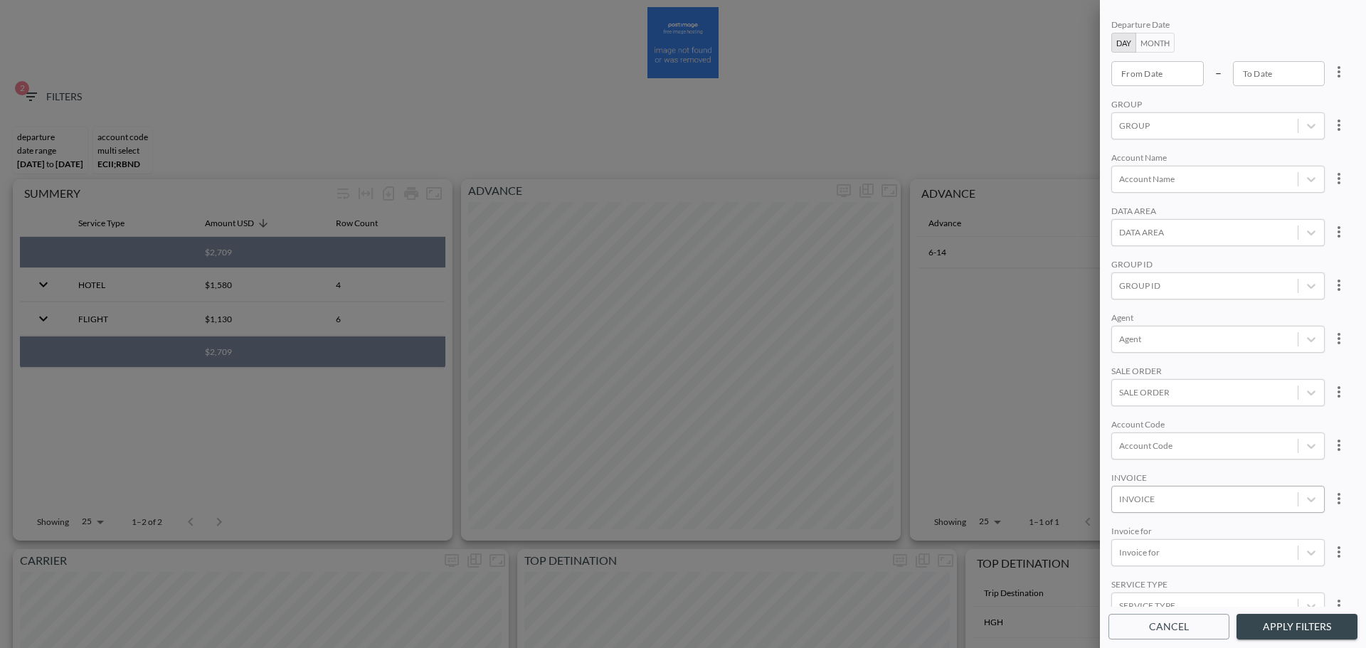
click at [1168, 508] on div "INVOICE" at bounding box center [1205, 498] width 186 height 19
paste input "INVC00032226"
type input "INVC00032226"
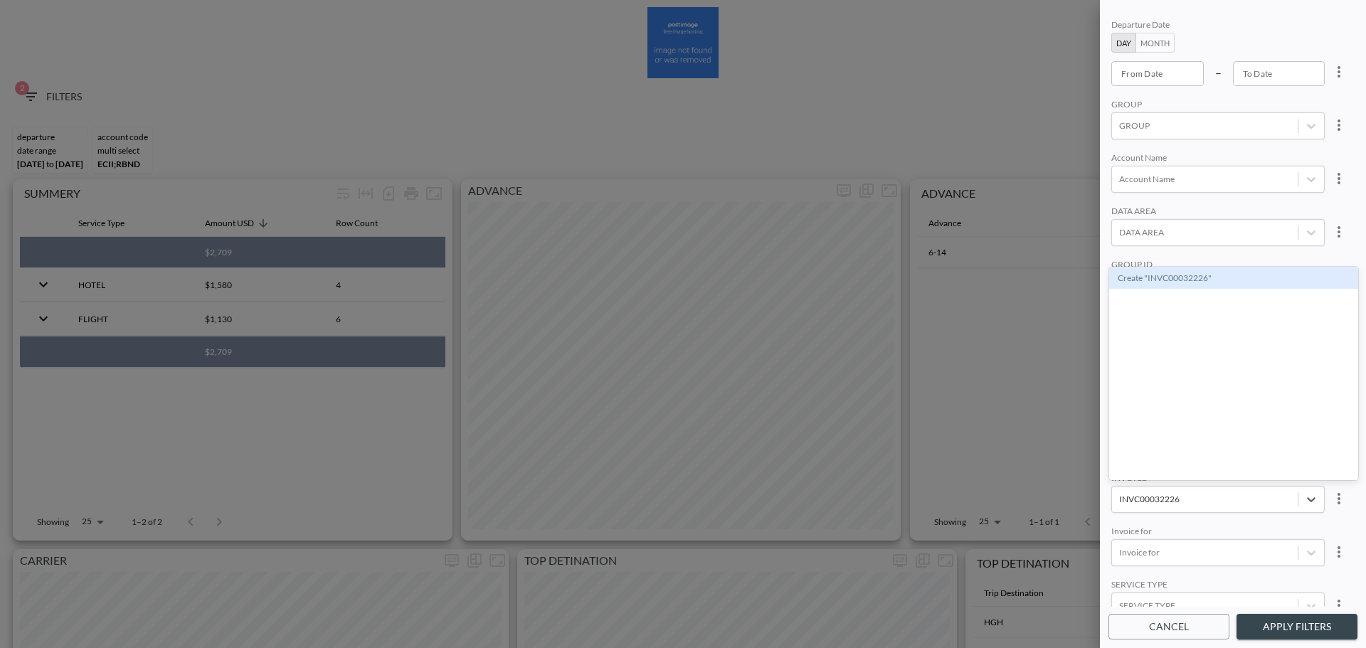
click at [1179, 280] on div "Create "INVC00032226"" at bounding box center [1233, 278] width 249 height 22
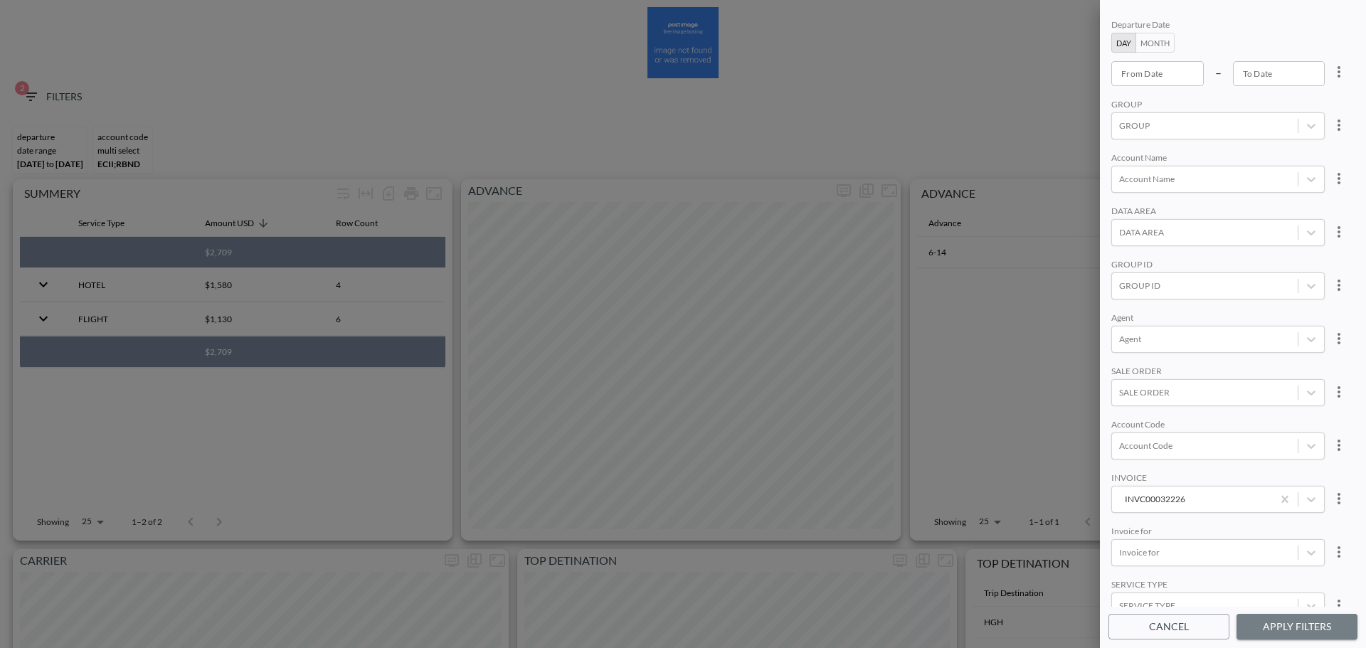
click at [1281, 627] on button "Apply Filters" at bounding box center [1296, 627] width 121 height 26
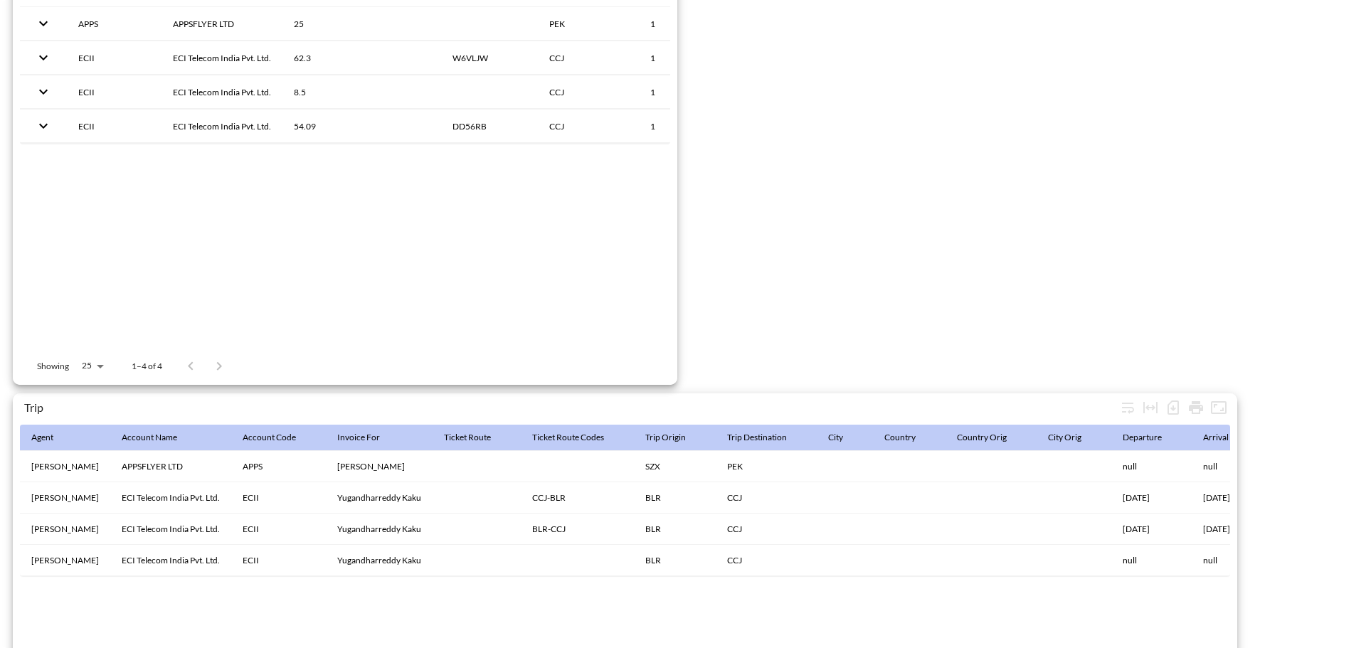
scroll to position [2237, 0]
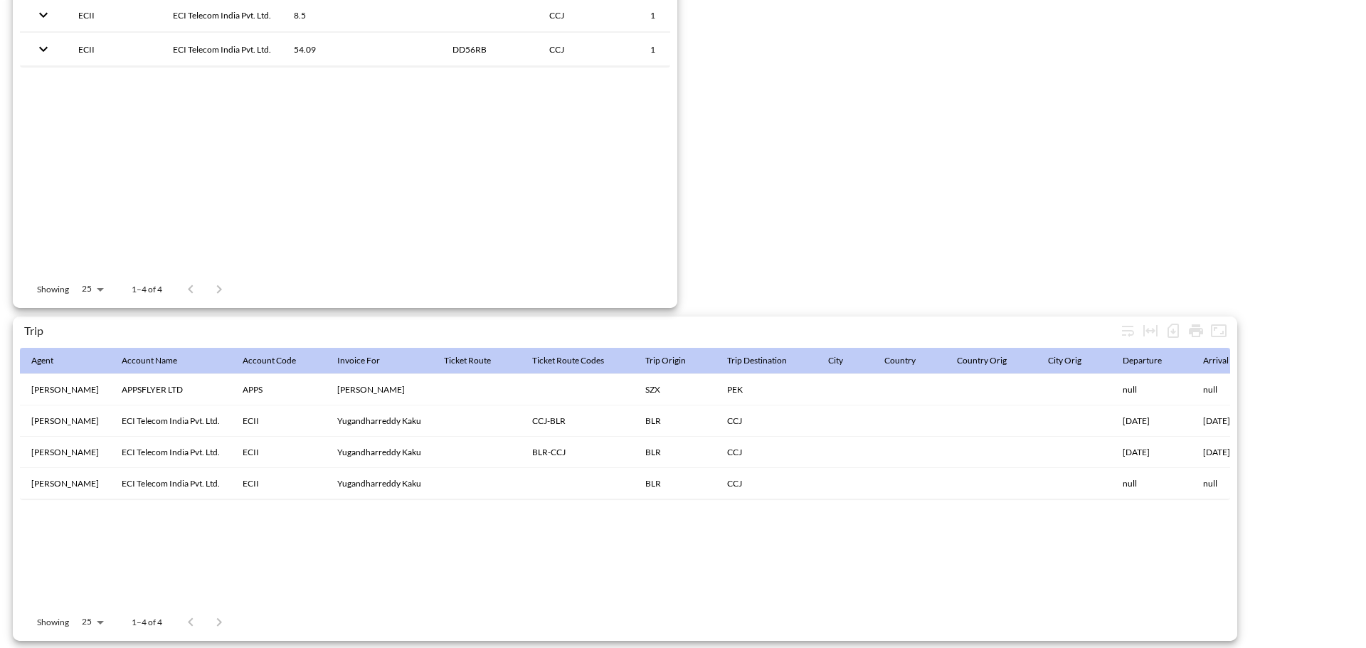
drag, startPoint x: 319, startPoint y: 499, endPoint x: 333, endPoint y: 497, distance: 14.4
click at [333, 497] on div "Agent Account Name Account Code Invoice For Ticket Route Ticket Route Codes Tri…" at bounding box center [625, 424] width 1210 height 152
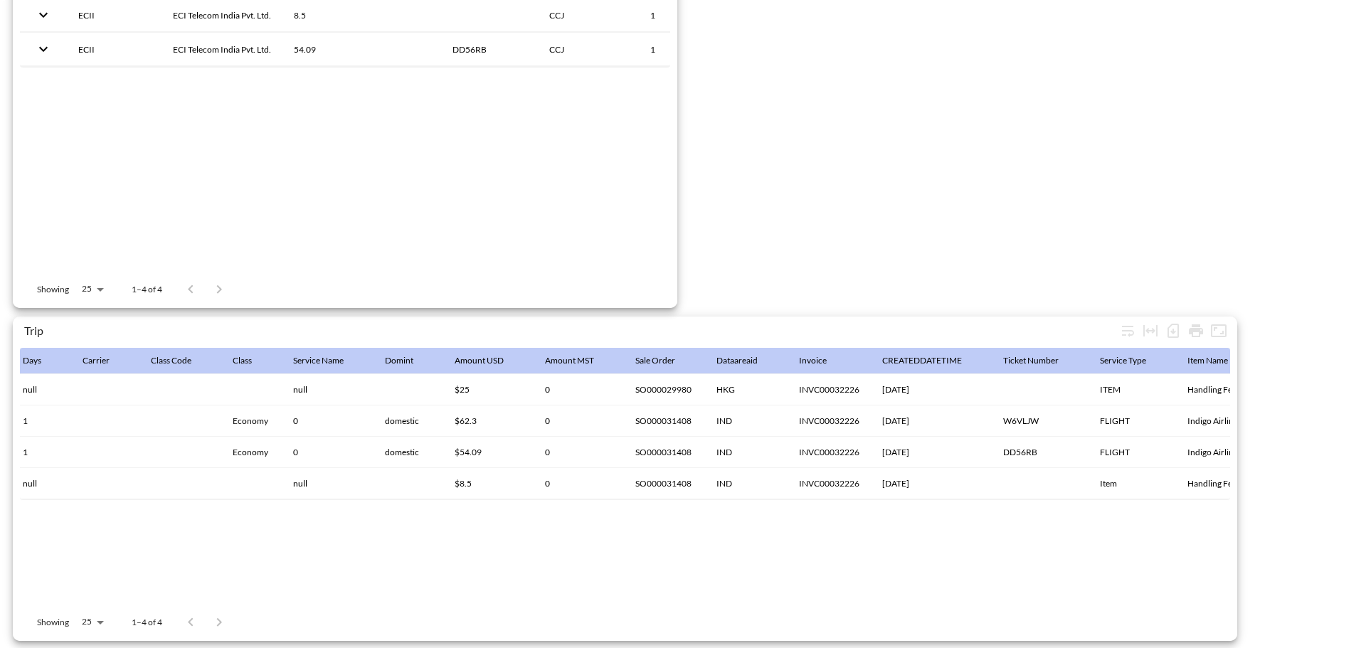
scroll to position [0, 1248]
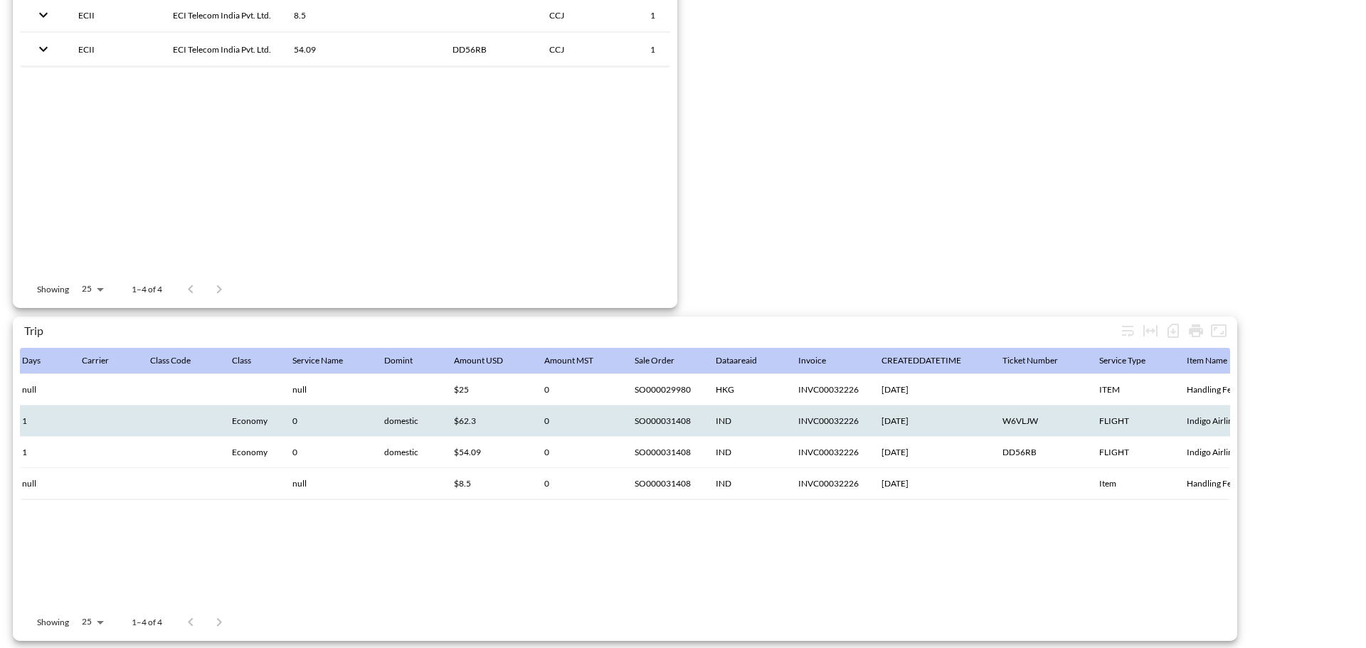
click at [864, 414] on th "INVC00032226" at bounding box center [828, 421] width 83 height 31
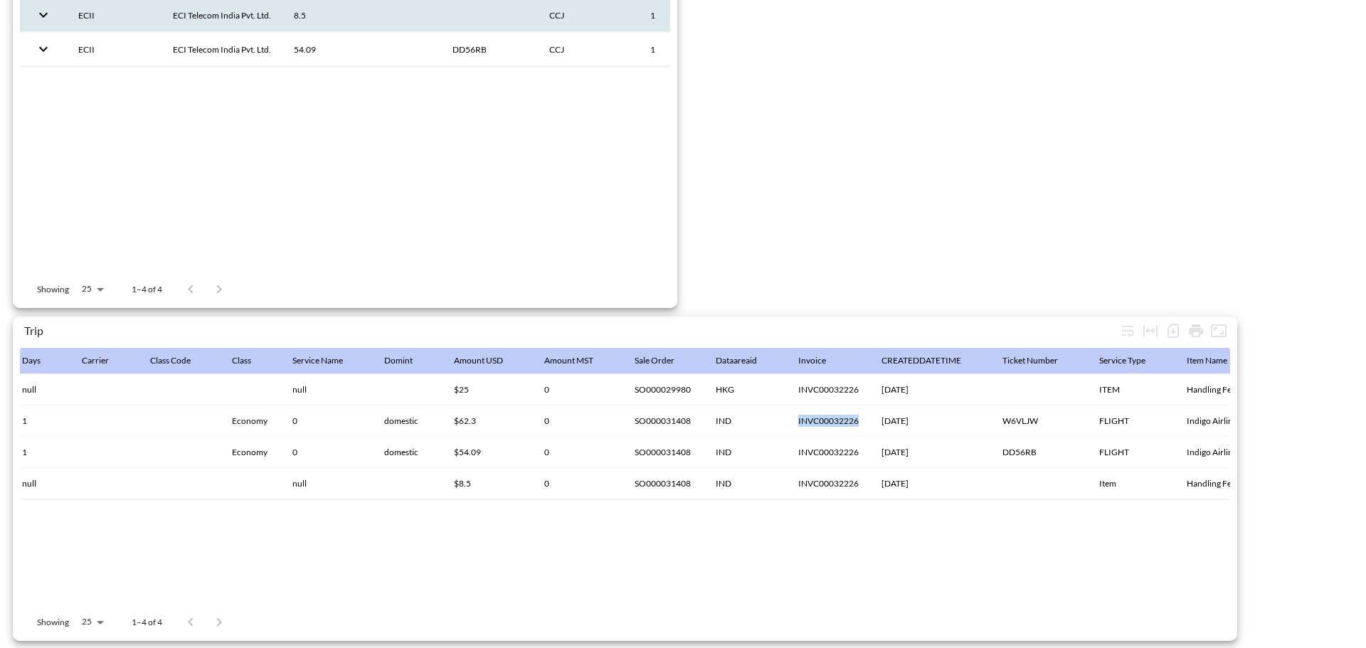
copy th "INVC00032226"
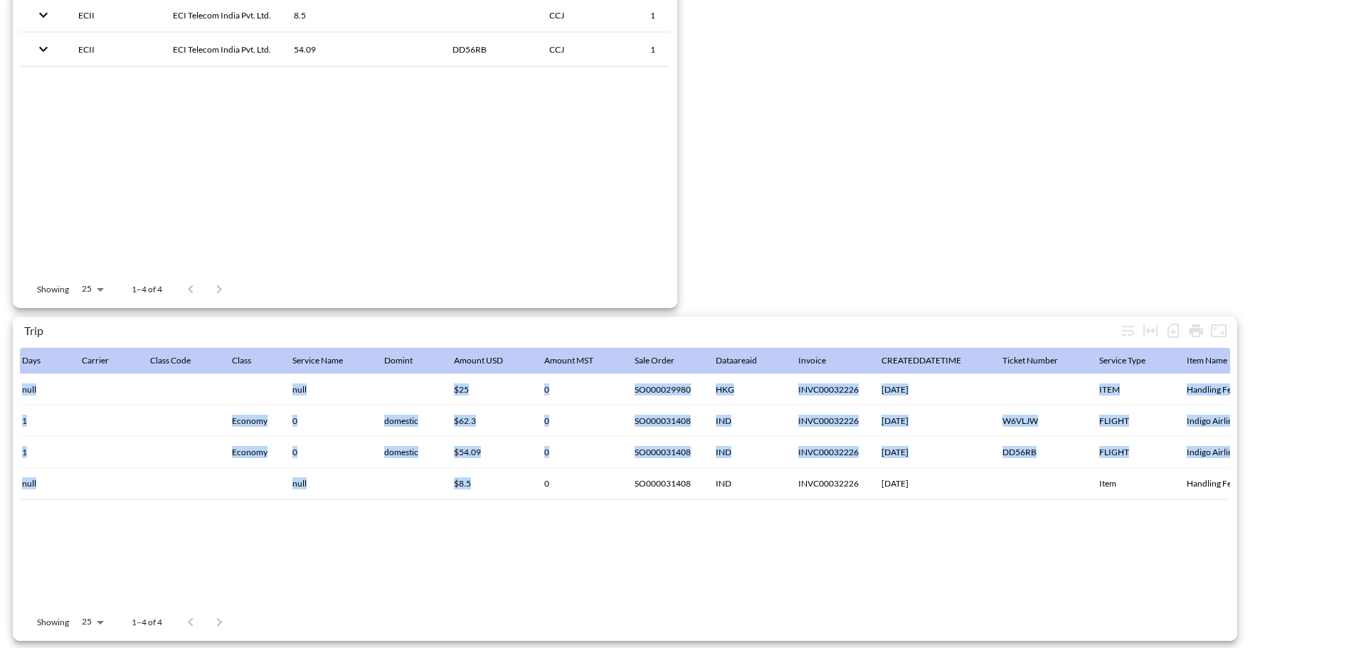
drag, startPoint x: 573, startPoint y: 492, endPoint x: 381, endPoint y: 499, distance: 192.9
click at [364, 494] on div "Agent Account Name Account Code Invoice For Ticket Route Ticket Route Codes Tri…" at bounding box center [625, 424] width 1210 height 152
click at [449, 509] on div "Agent Account Name Account Code Invoice For Ticket Route Ticket Route Codes Tri…" at bounding box center [625, 476] width 1210 height 256
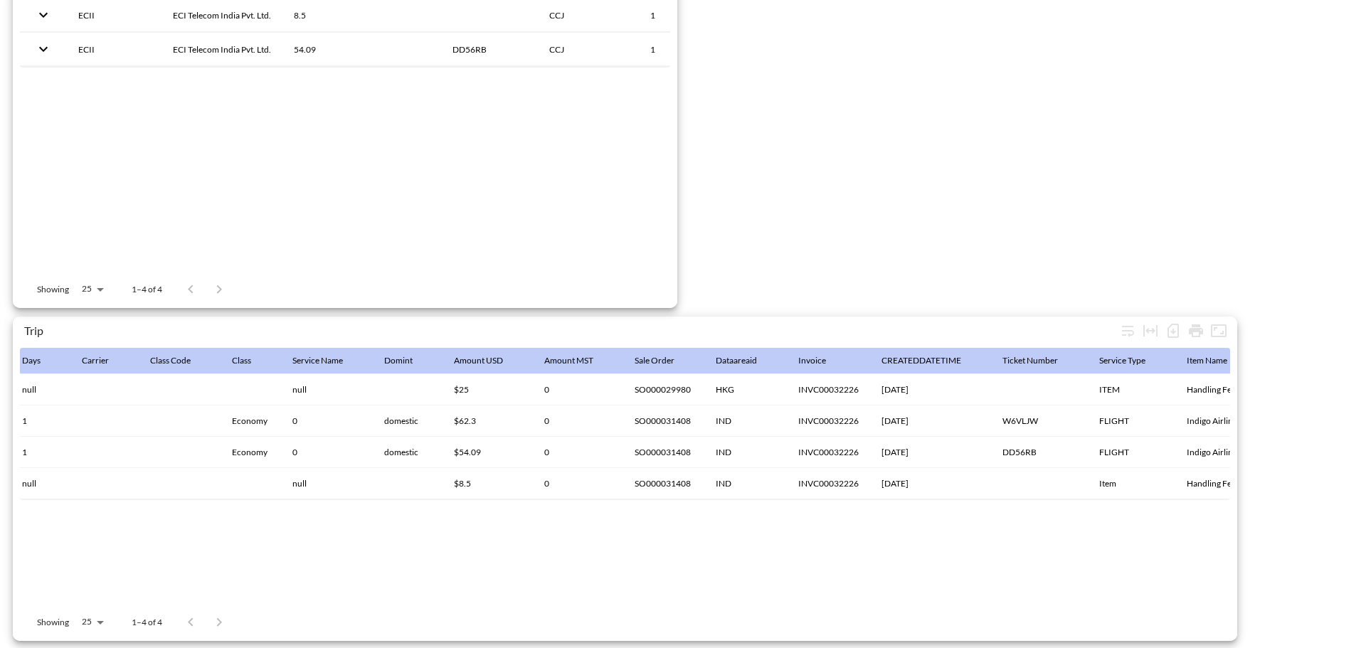
drag, startPoint x: 457, startPoint y: 499, endPoint x: 405, endPoint y: 499, distance: 51.9
click at [405, 499] on div "Agent Account Name Account Code Invoice For Ticket Route Ticket Route Codes Tri…" at bounding box center [625, 424] width 1210 height 152
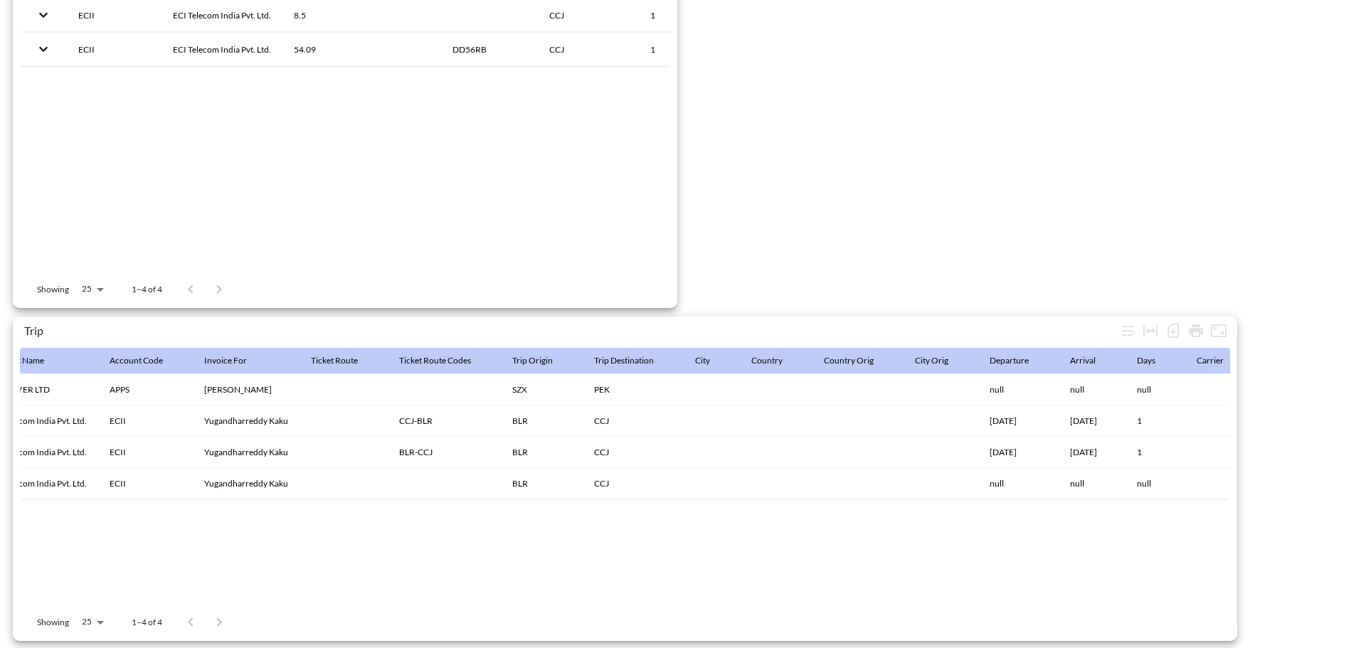
scroll to position [0, 0]
